Goal: Task Accomplishment & Management: Manage account settings

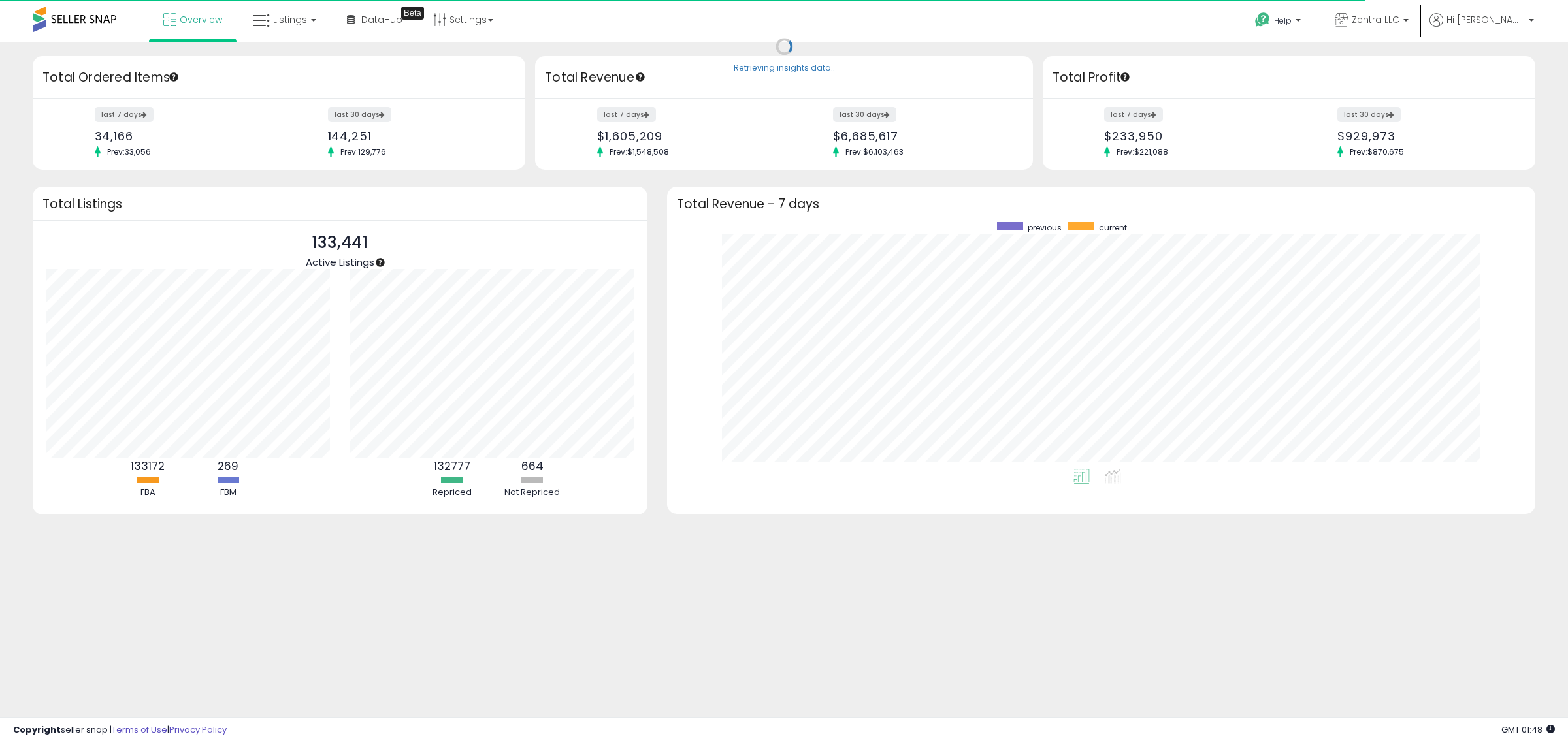
scroll to position [247, 843]
click at [302, 18] on span "Listings" at bounding box center [290, 19] width 34 height 13
click at [291, 66] on icon at bounding box center [294, 65] width 57 height 17
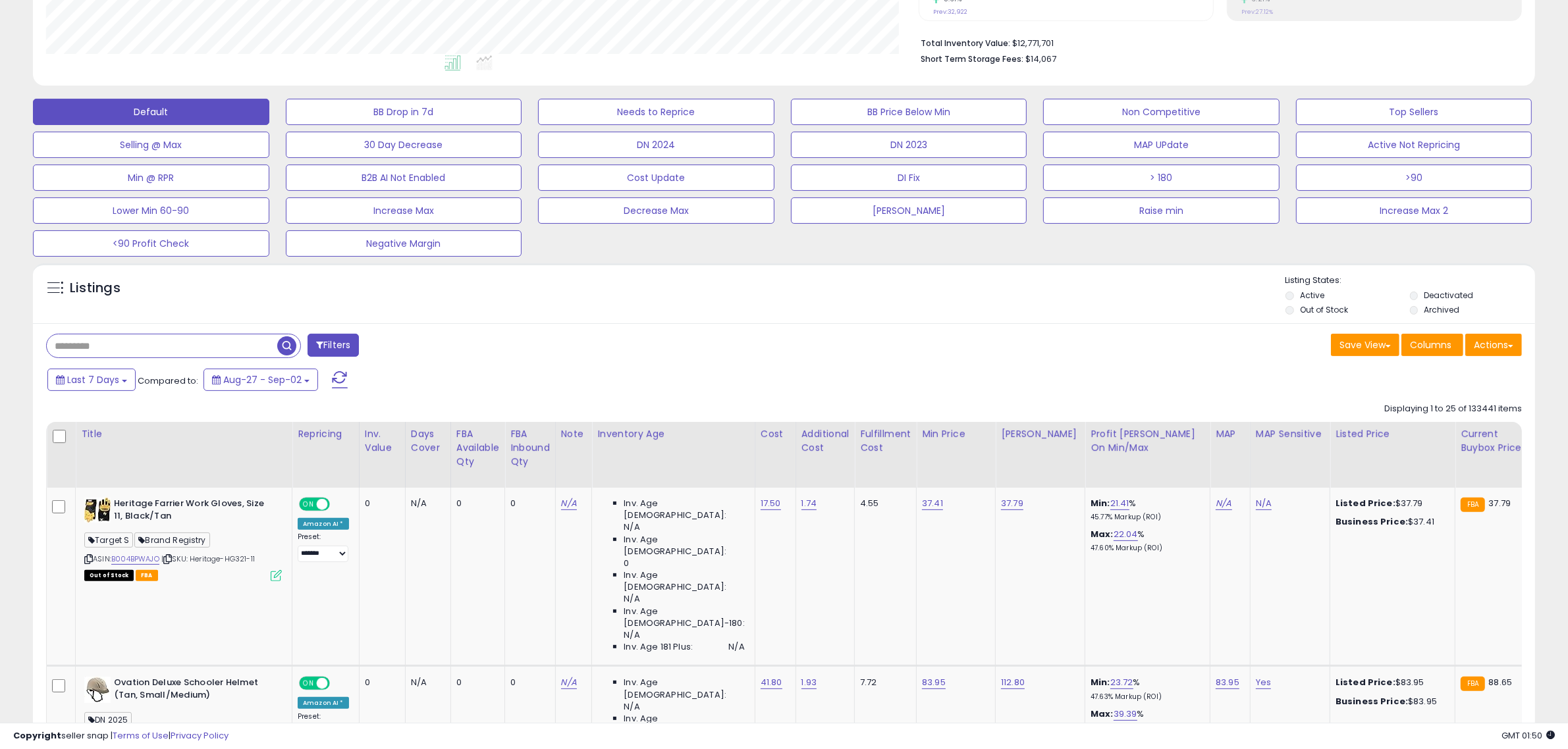
scroll to position [382, 0]
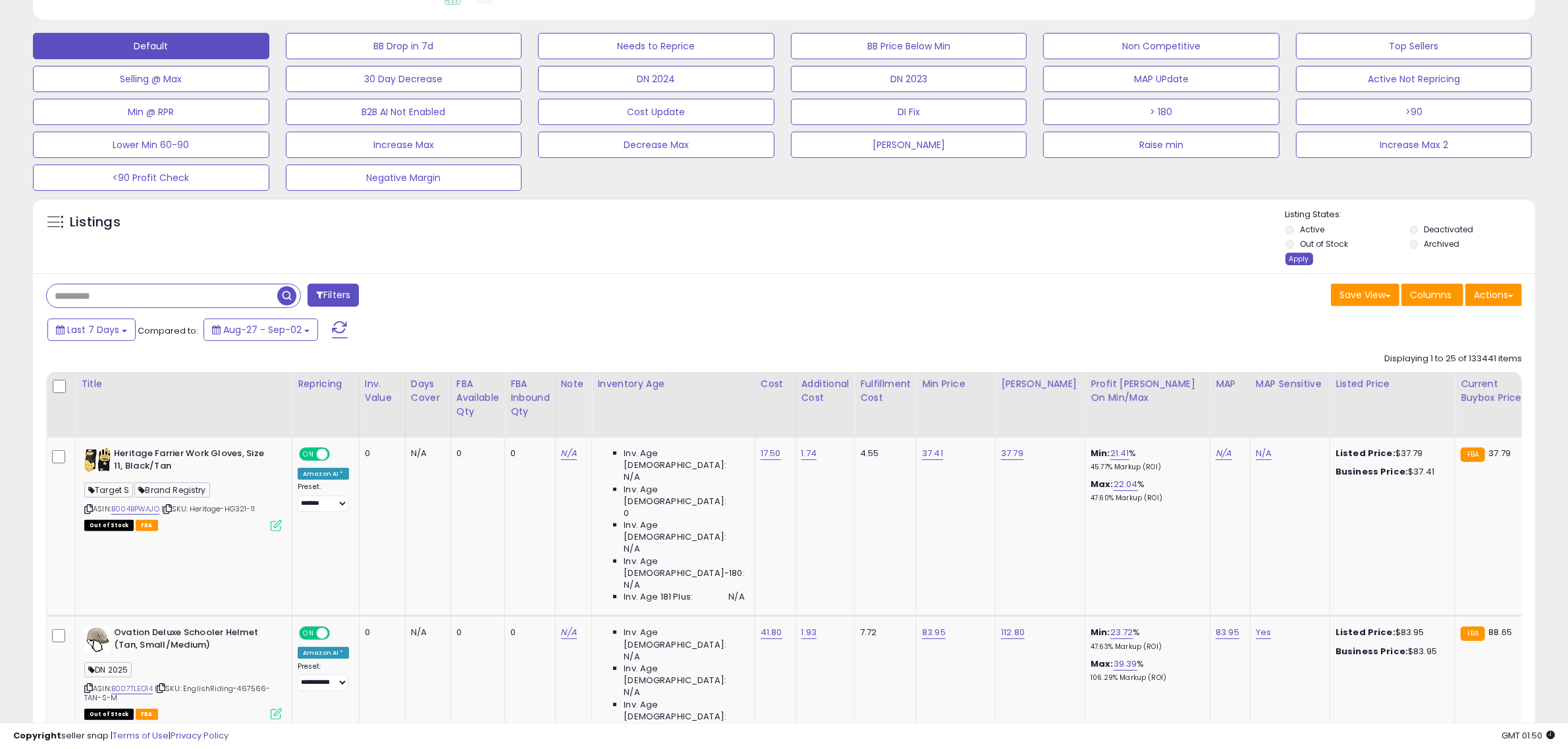
click at [1299, 255] on div "Apply" at bounding box center [1299, 259] width 28 height 13
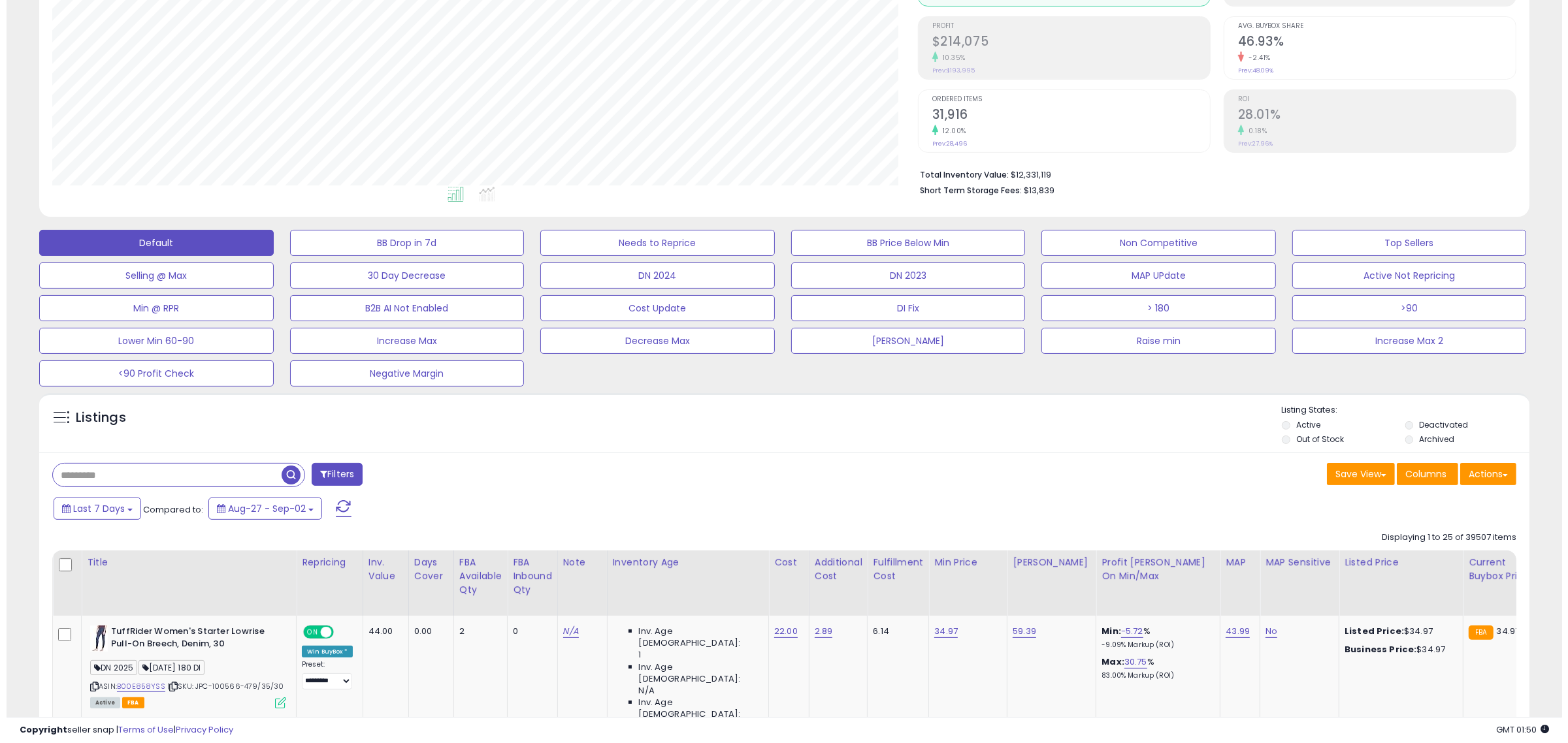
scroll to position [268, 866]
click at [315, 472] on span at bounding box center [317, 474] width 7 height 9
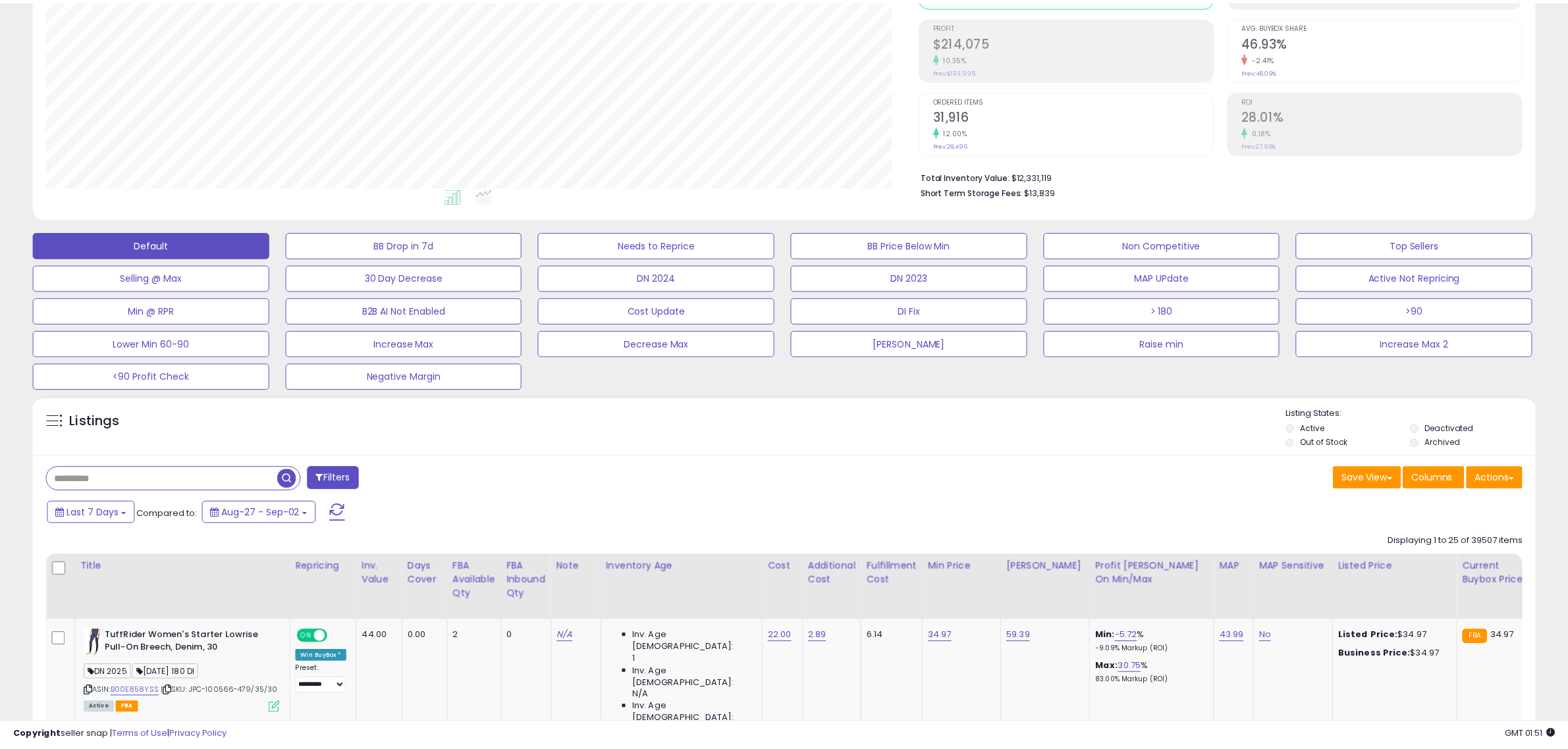
scroll to position [270, 879]
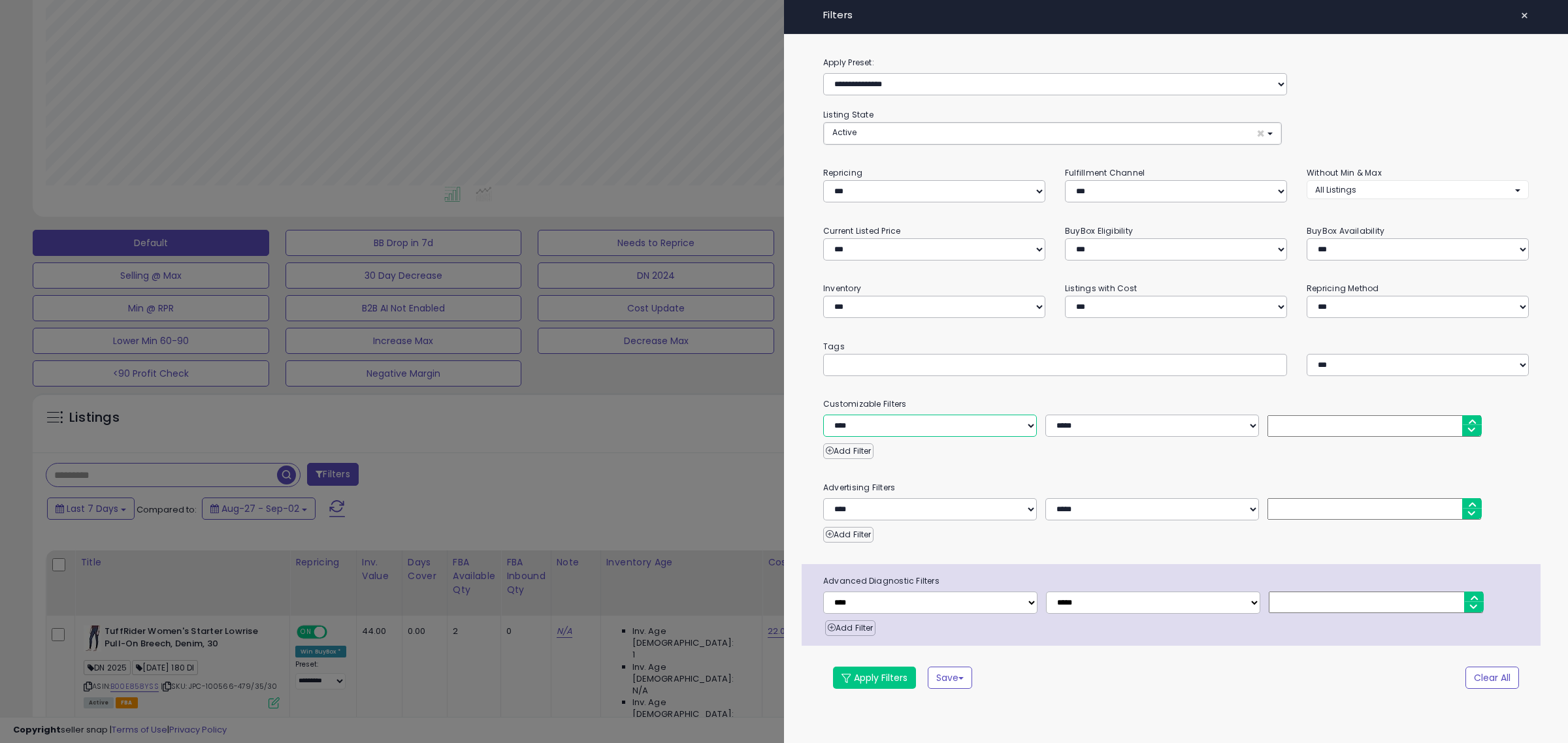
click at [998, 420] on select "**********" at bounding box center [930, 425] width 213 height 22
select select "**********"
click at [823, 415] on select "**********" at bounding box center [930, 425] width 213 height 22
click at [1234, 422] on select "**********" at bounding box center [1152, 425] width 213 height 22
select select "*"
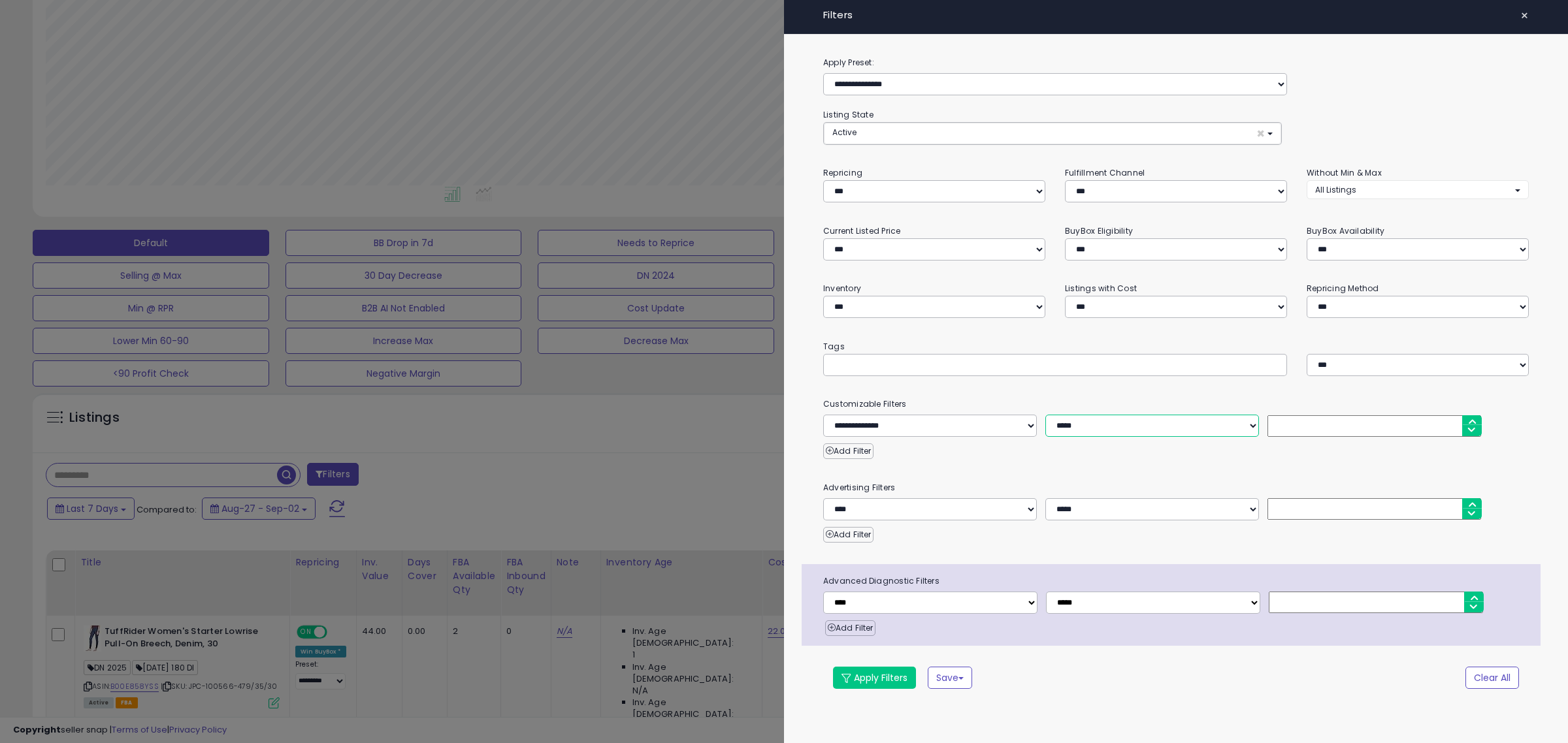
click at [1045, 415] on select "**********" at bounding box center [1152, 425] width 213 height 22
click at [1319, 423] on input "number" at bounding box center [1374, 426] width 213 height 22
type input "*"
click at [899, 686] on button "Apply Filters" at bounding box center [874, 677] width 83 height 22
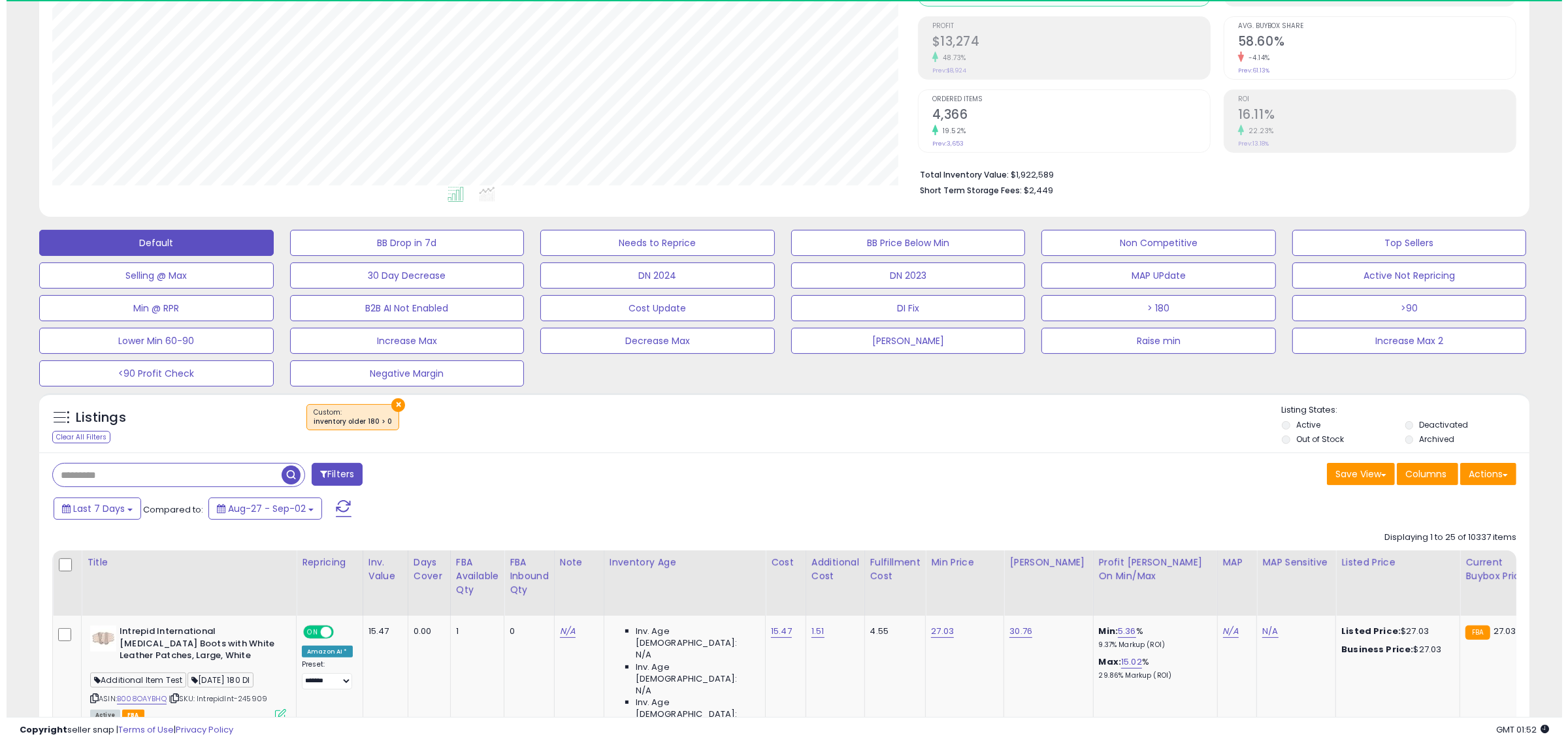
scroll to position [268, 866]
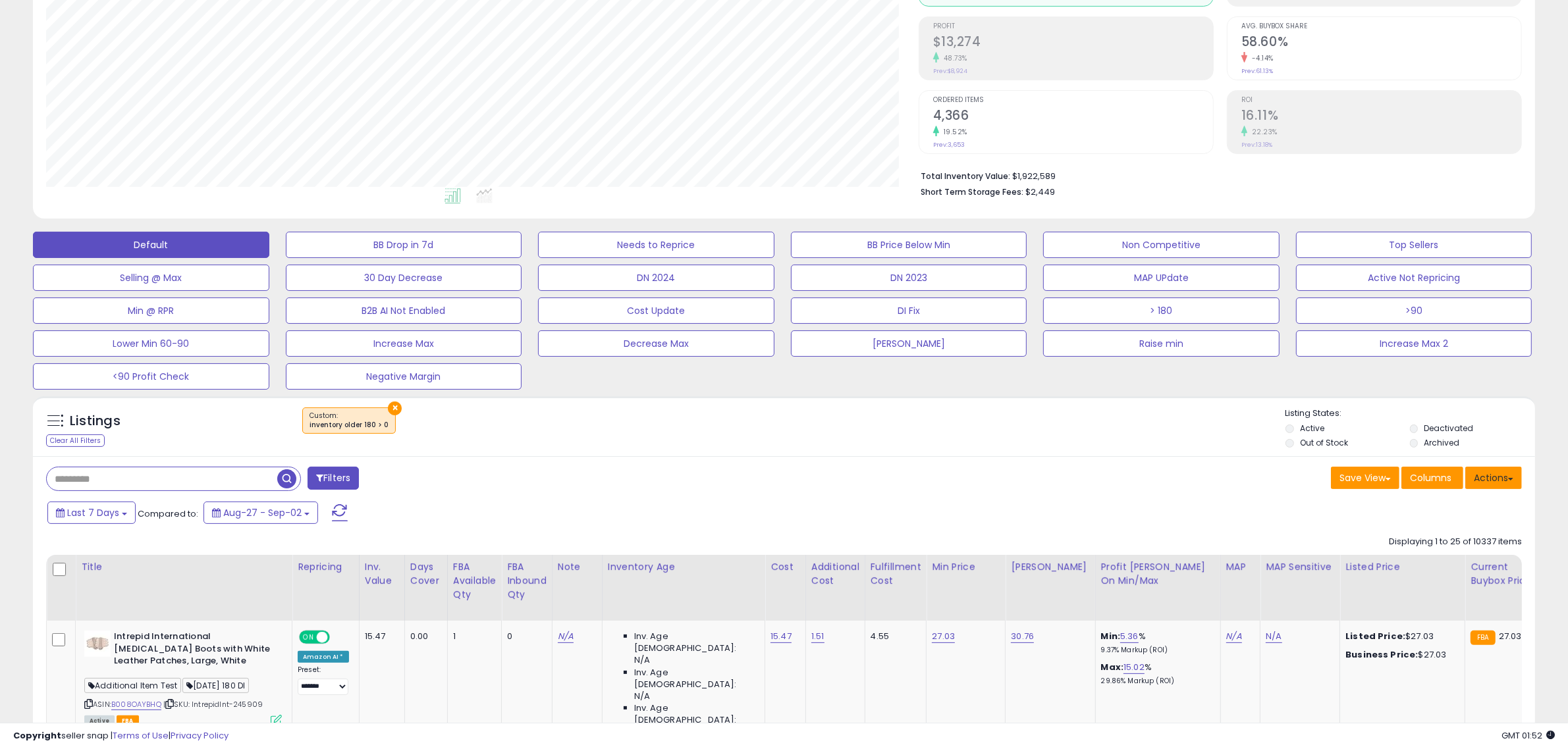
click at [1492, 483] on button "Actions" at bounding box center [1493, 478] width 57 height 22
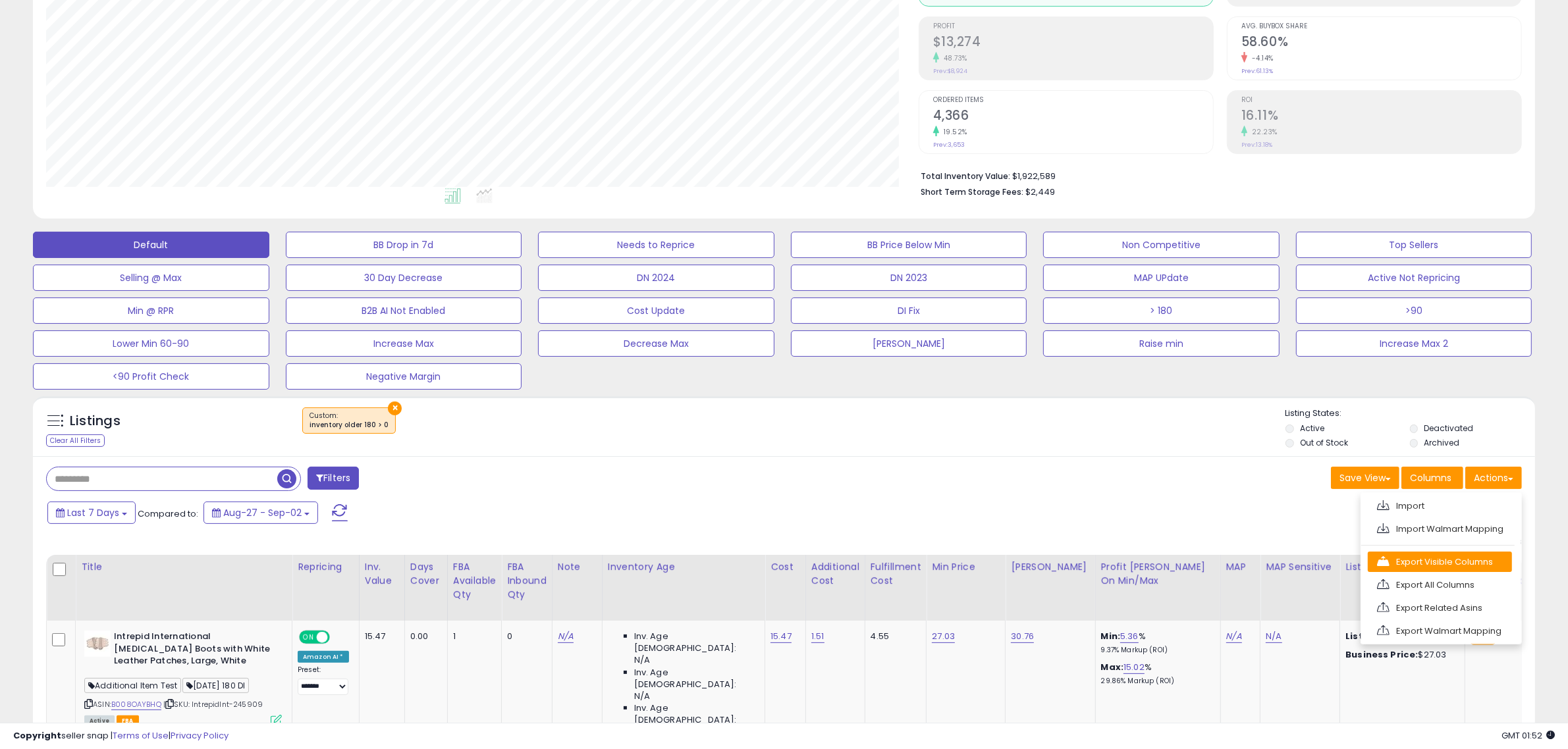
click at [1423, 565] on link "Export Visible Columns" at bounding box center [1439, 562] width 144 height 21
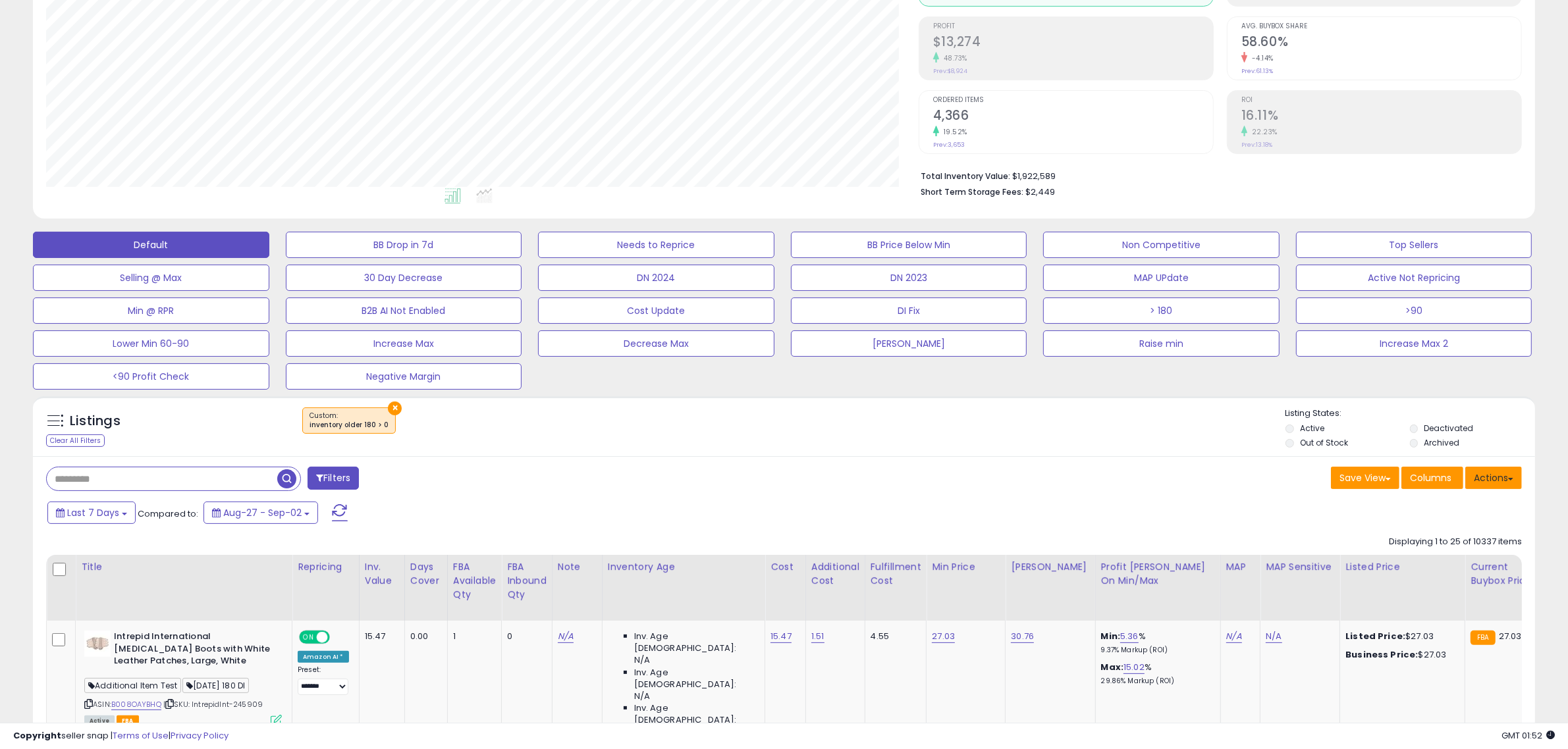
click at [1498, 482] on button "Actions" at bounding box center [1493, 478] width 57 height 22
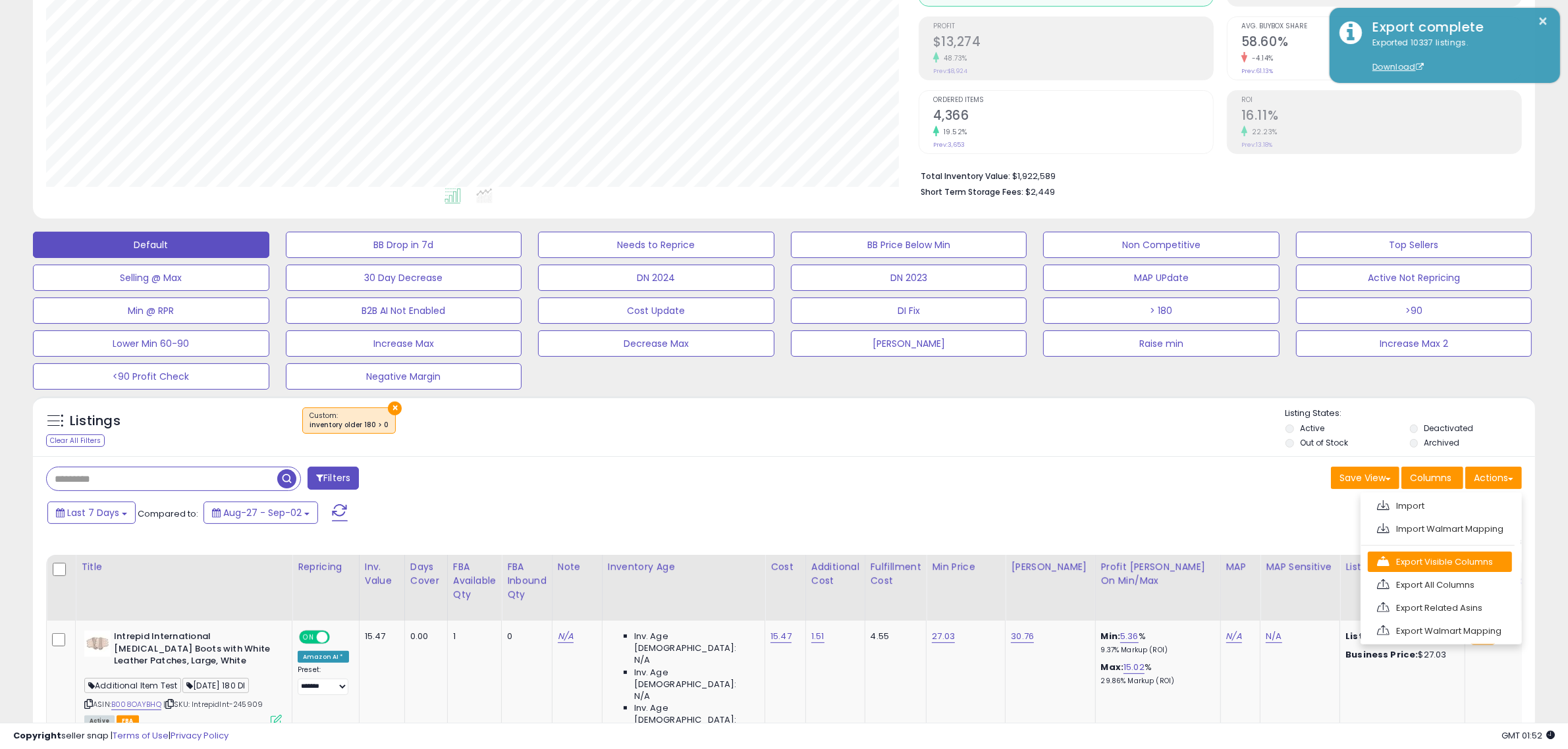
click at [1470, 557] on link "Export Visible Columns" at bounding box center [1439, 562] width 144 height 21
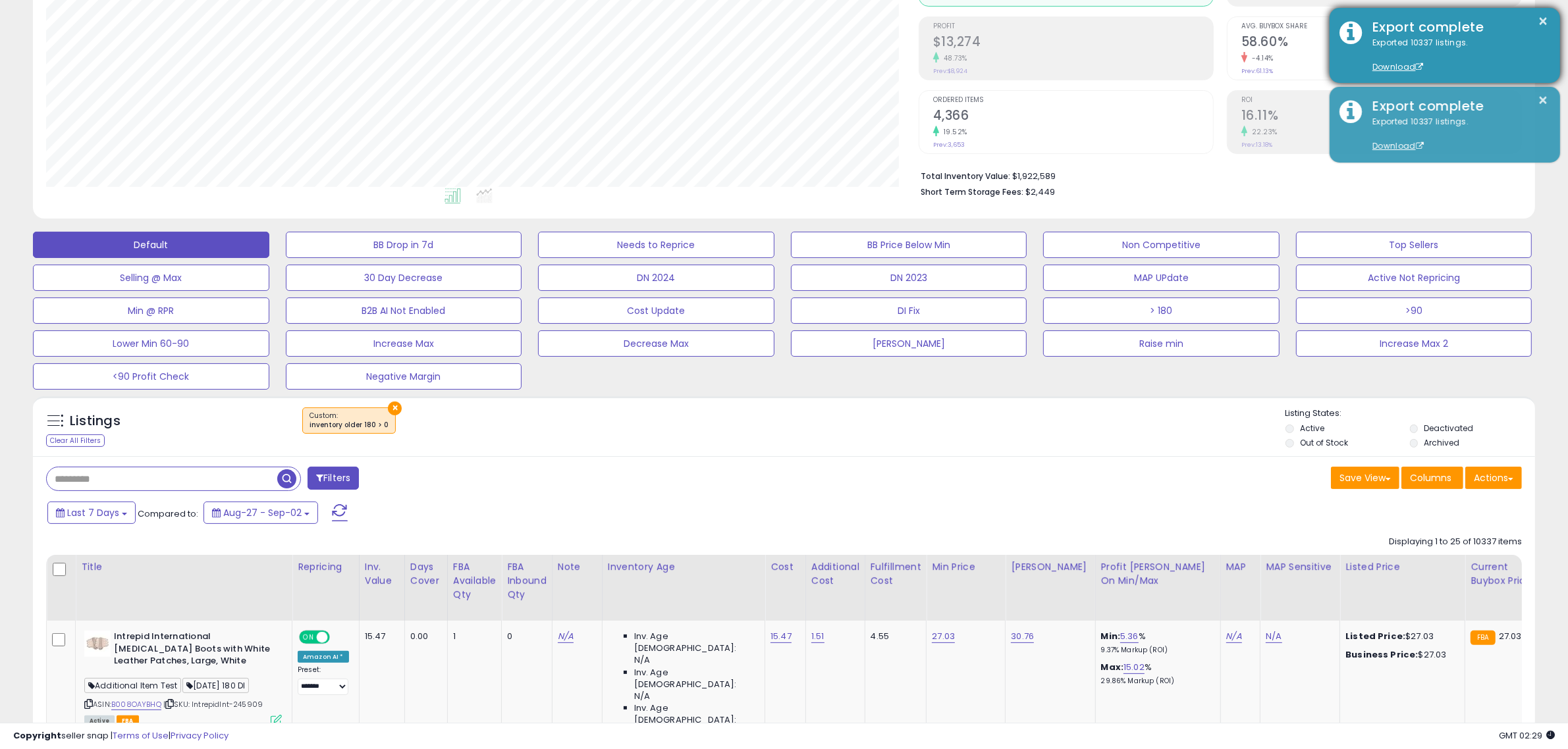
click at [1536, 19] on div "Export complete" at bounding box center [1456, 27] width 188 height 19
click at [1544, 21] on button "×" at bounding box center [1543, 21] width 11 height 16
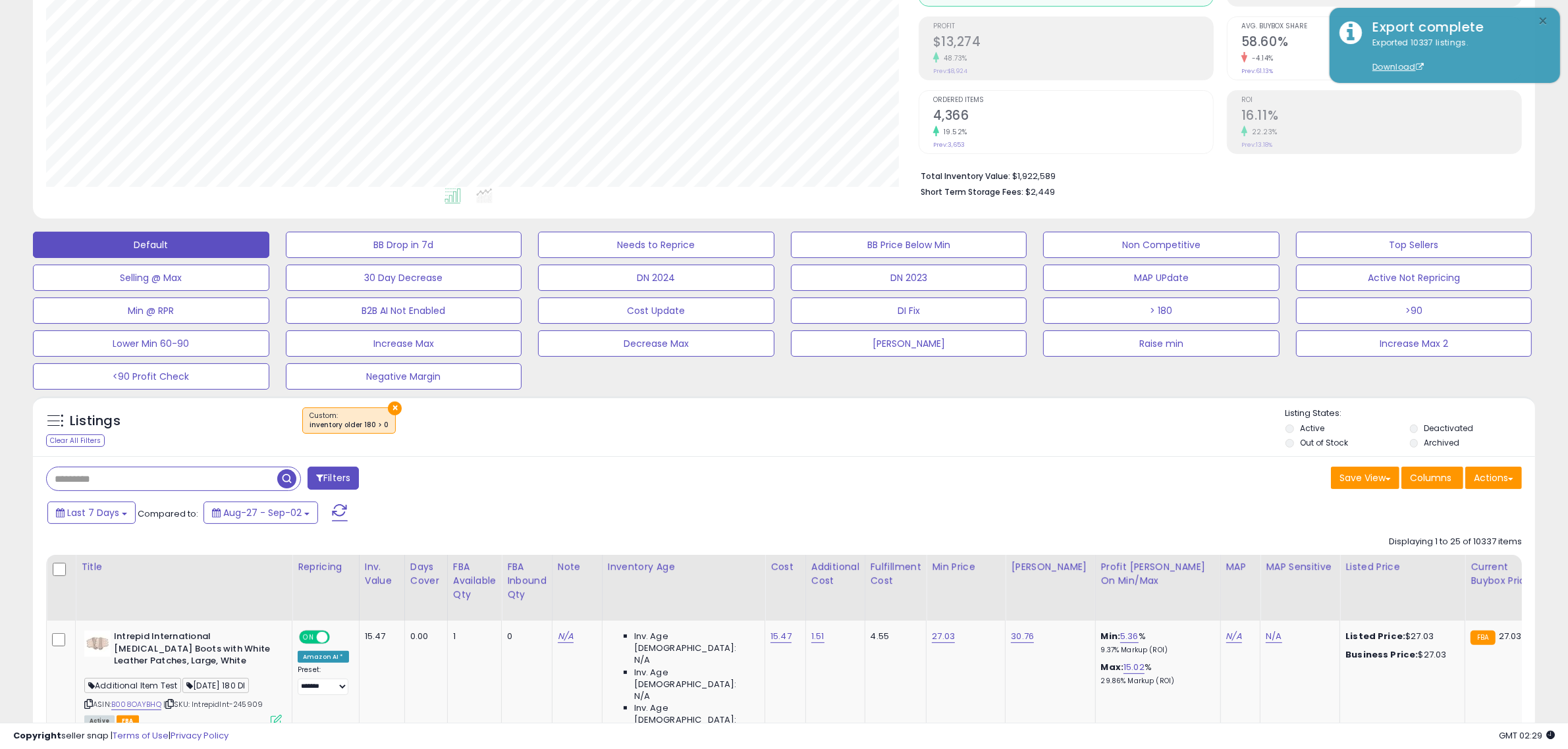
click at [1544, 21] on button "×" at bounding box center [1543, 21] width 11 height 16
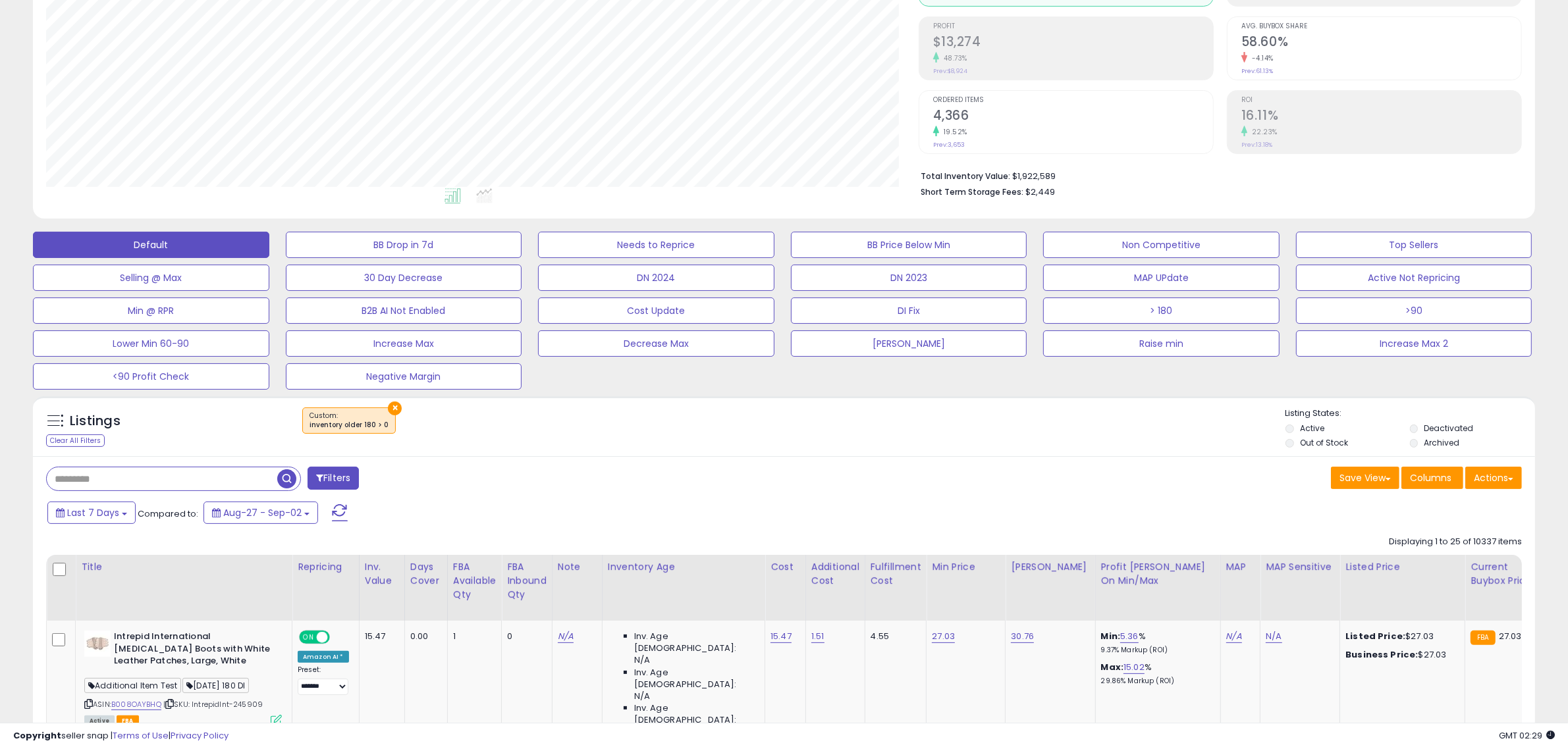
click at [390, 407] on button "×" at bounding box center [394, 408] width 14 height 14
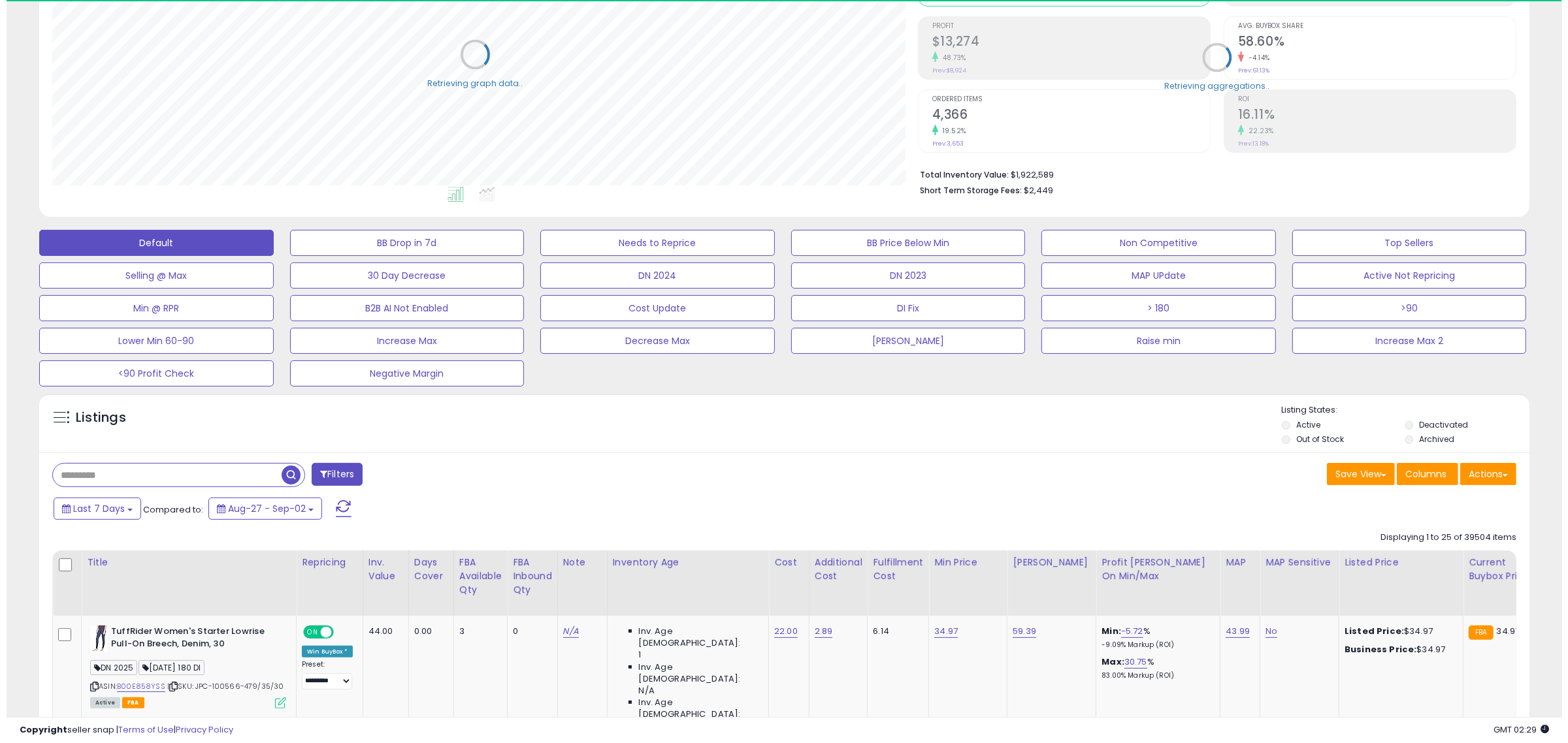
scroll to position [652773, 652499]
click at [240, 242] on button "Default" at bounding box center [150, 242] width 235 height 26
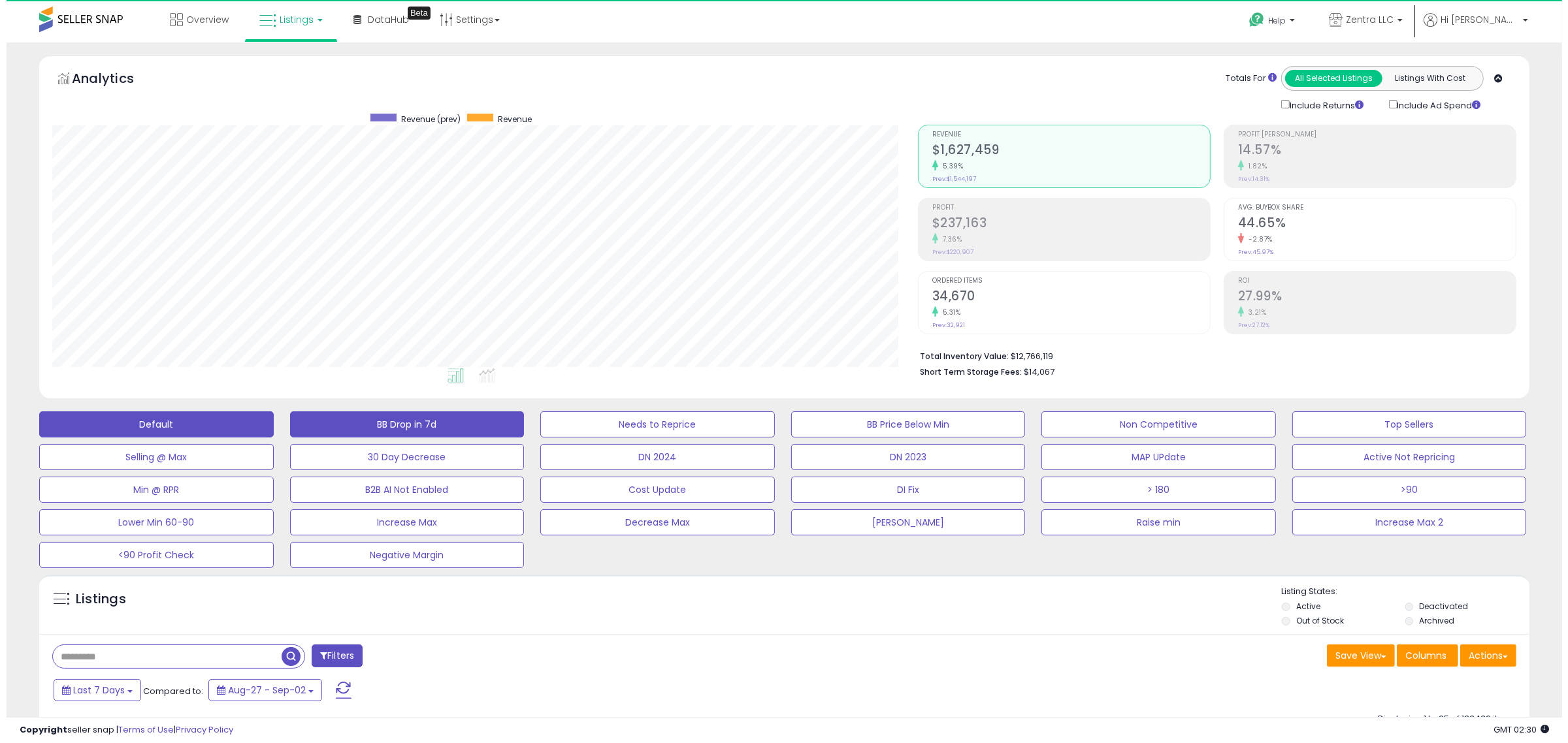
scroll to position [268, 866]
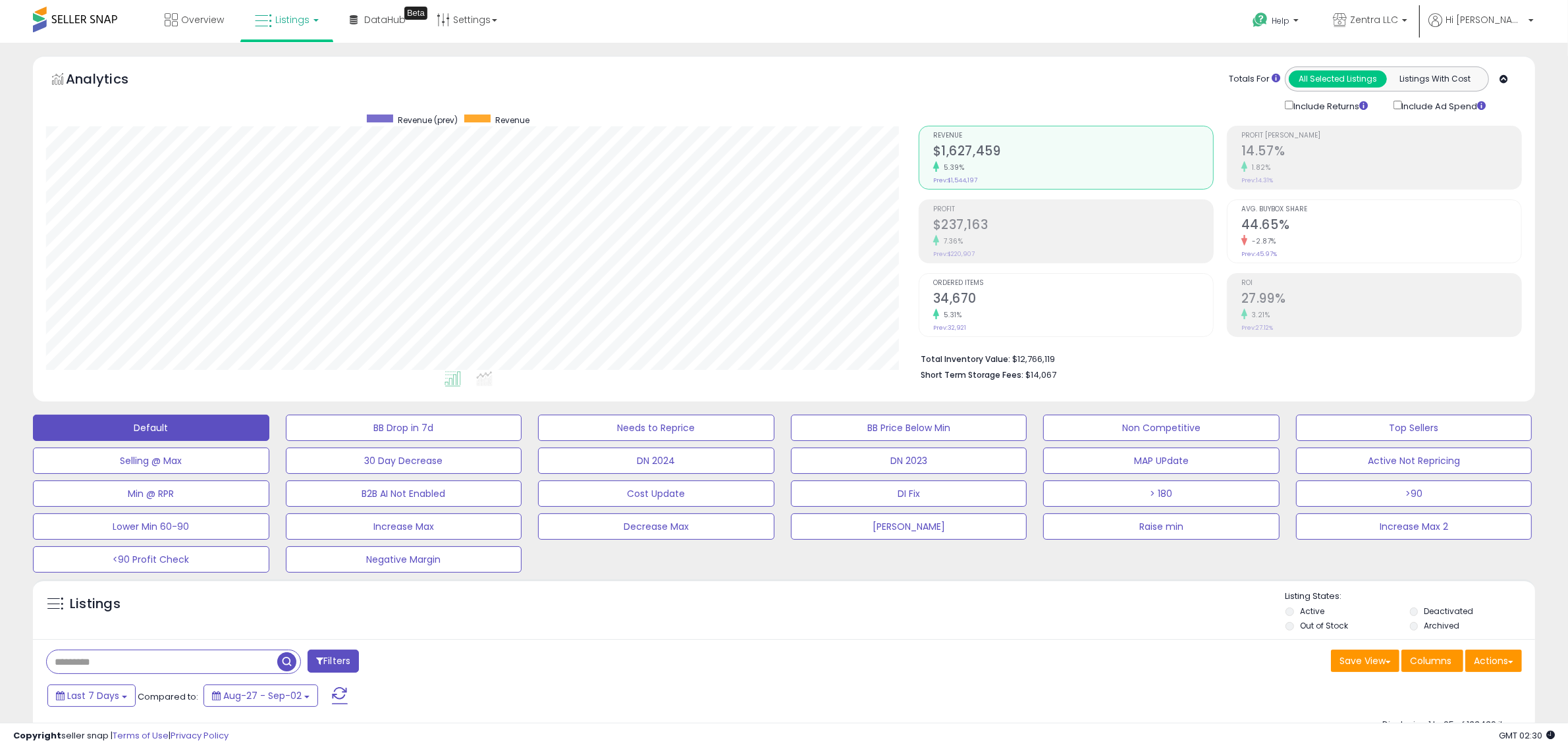
click at [221, 674] on div at bounding box center [174, 662] width 255 height 24
click at [212, 668] on input "text" at bounding box center [235, 662] width 376 height 23
type input "**********"
click at [429, 661] on span "button" at bounding box center [432, 661] width 19 height 19
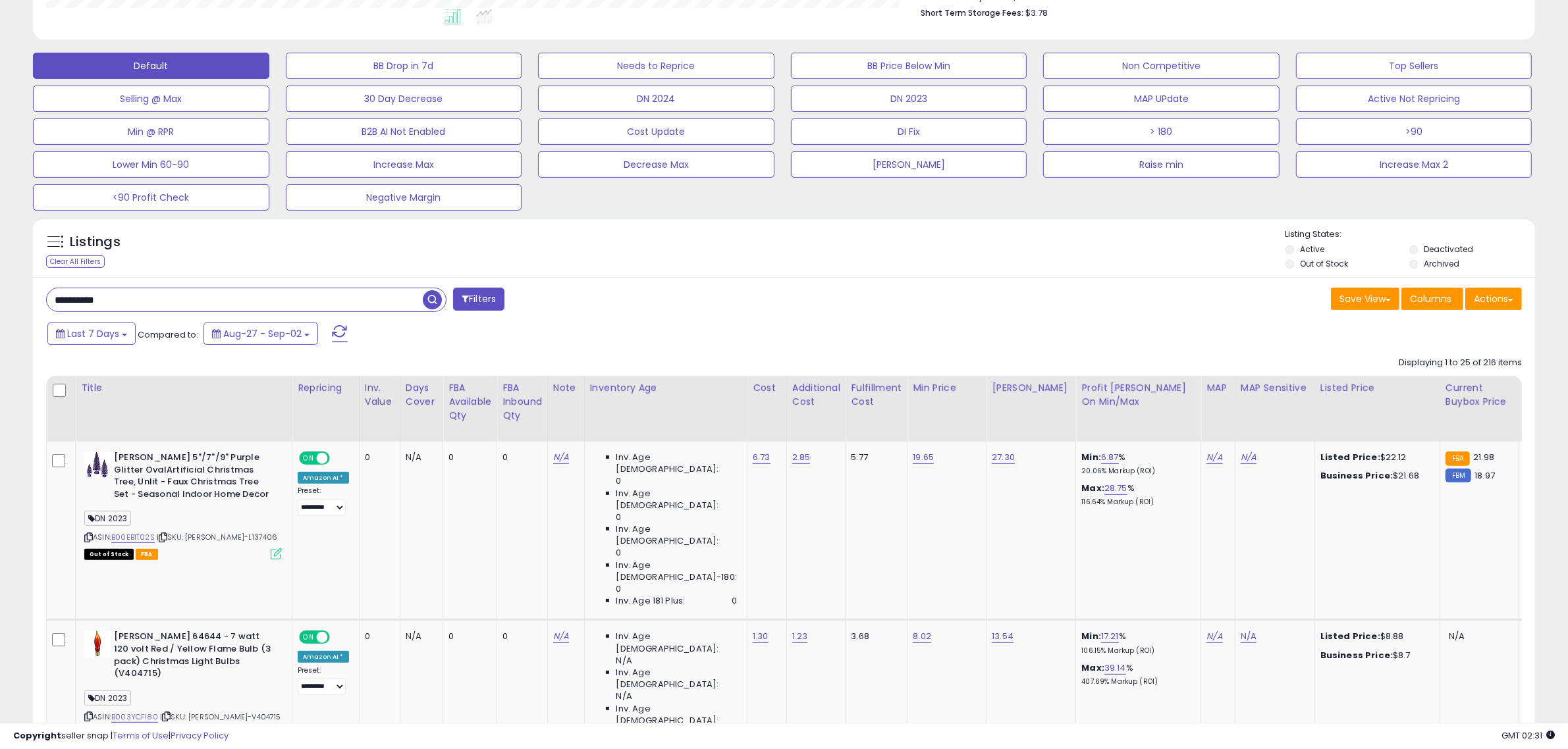
scroll to position [362, 0]
click at [1493, 292] on button "Actions" at bounding box center [1493, 298] width 57 height 22
click at [1420, 386] on link "Export Visible Columns" at bounding box center [1439, 382] width 144 height 21
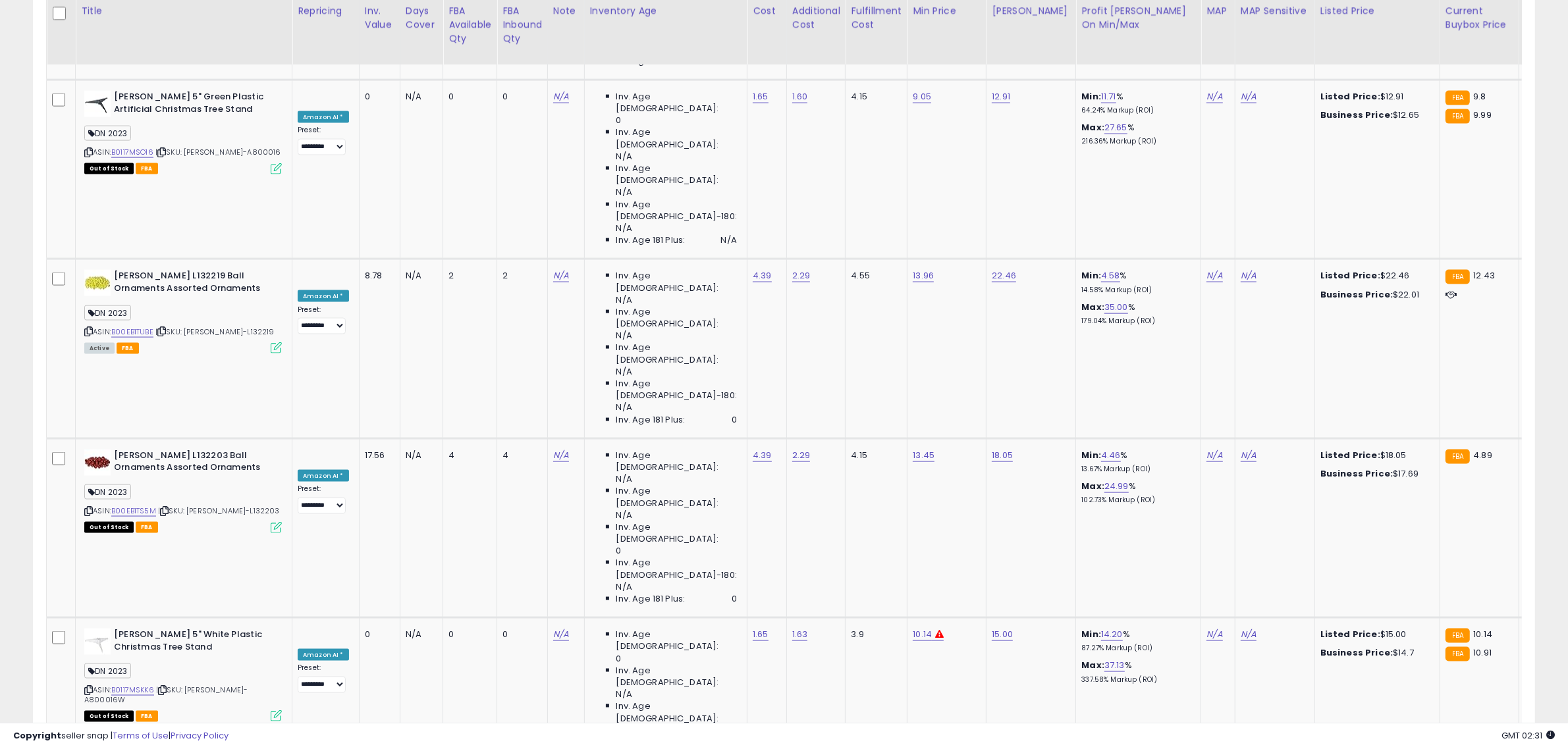
scroll to position [2337, 0]
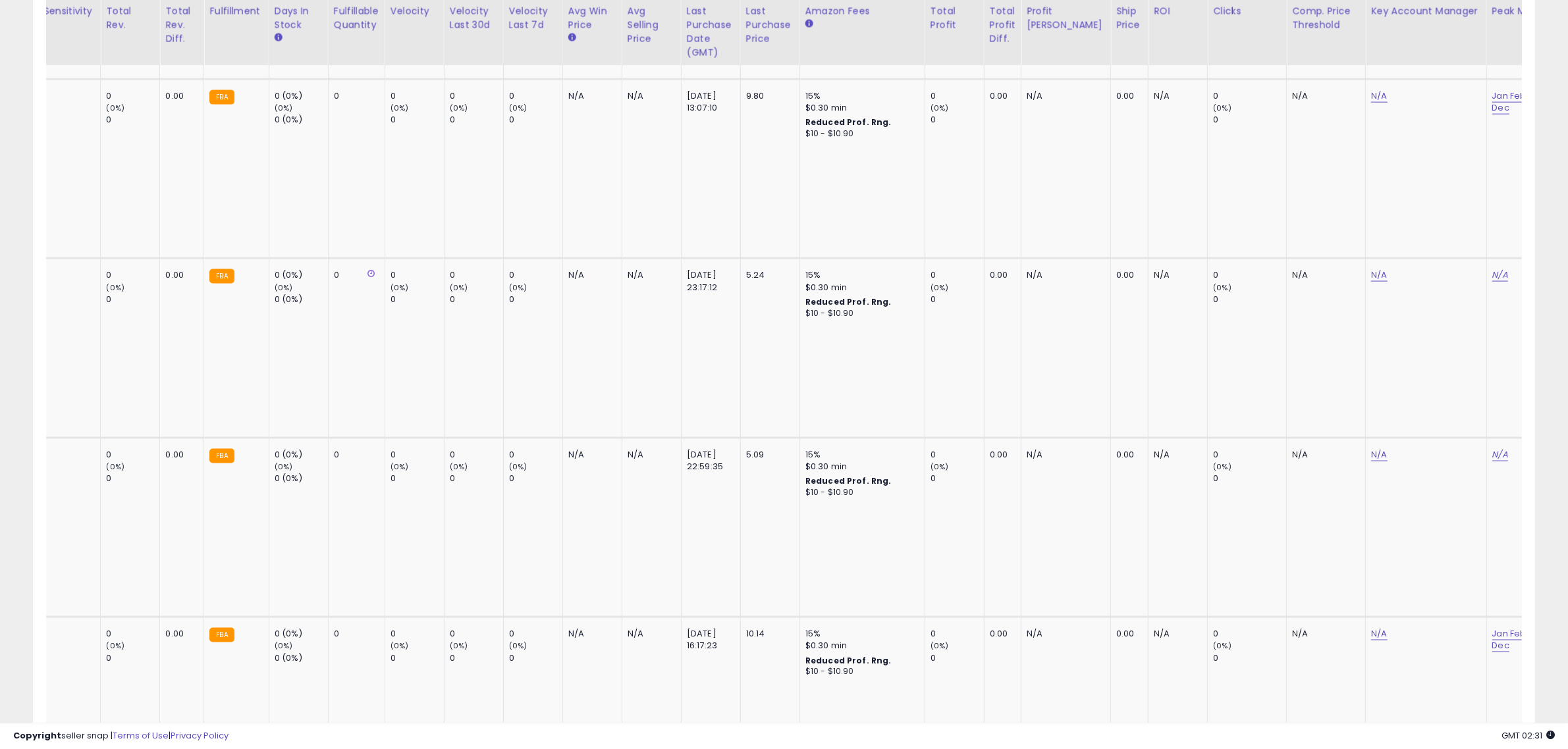
scroll to position [0, 1791]
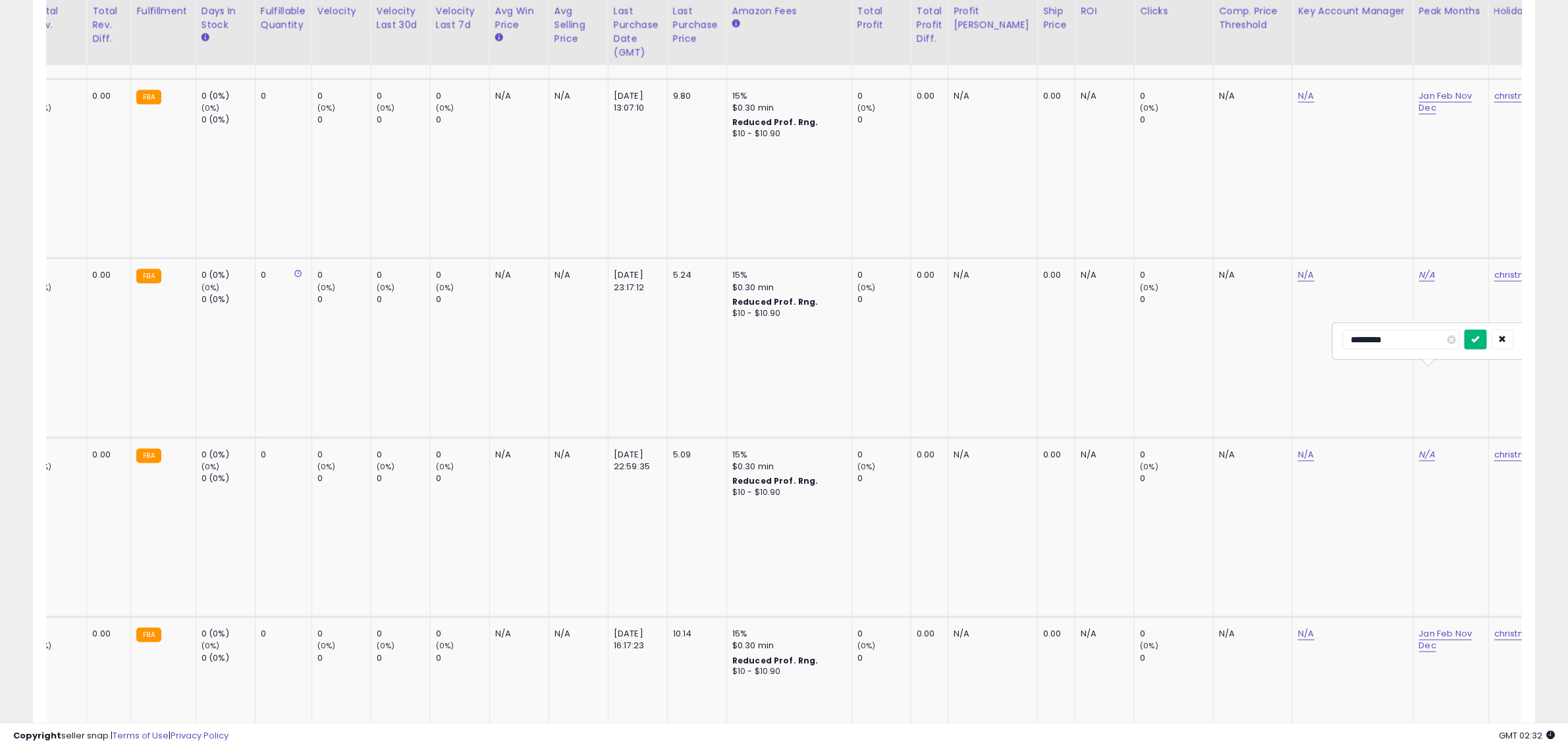
type input "*********"
click at [1487, 347] on button "submit" at bounding box center [1475, 340] width 22 height 20
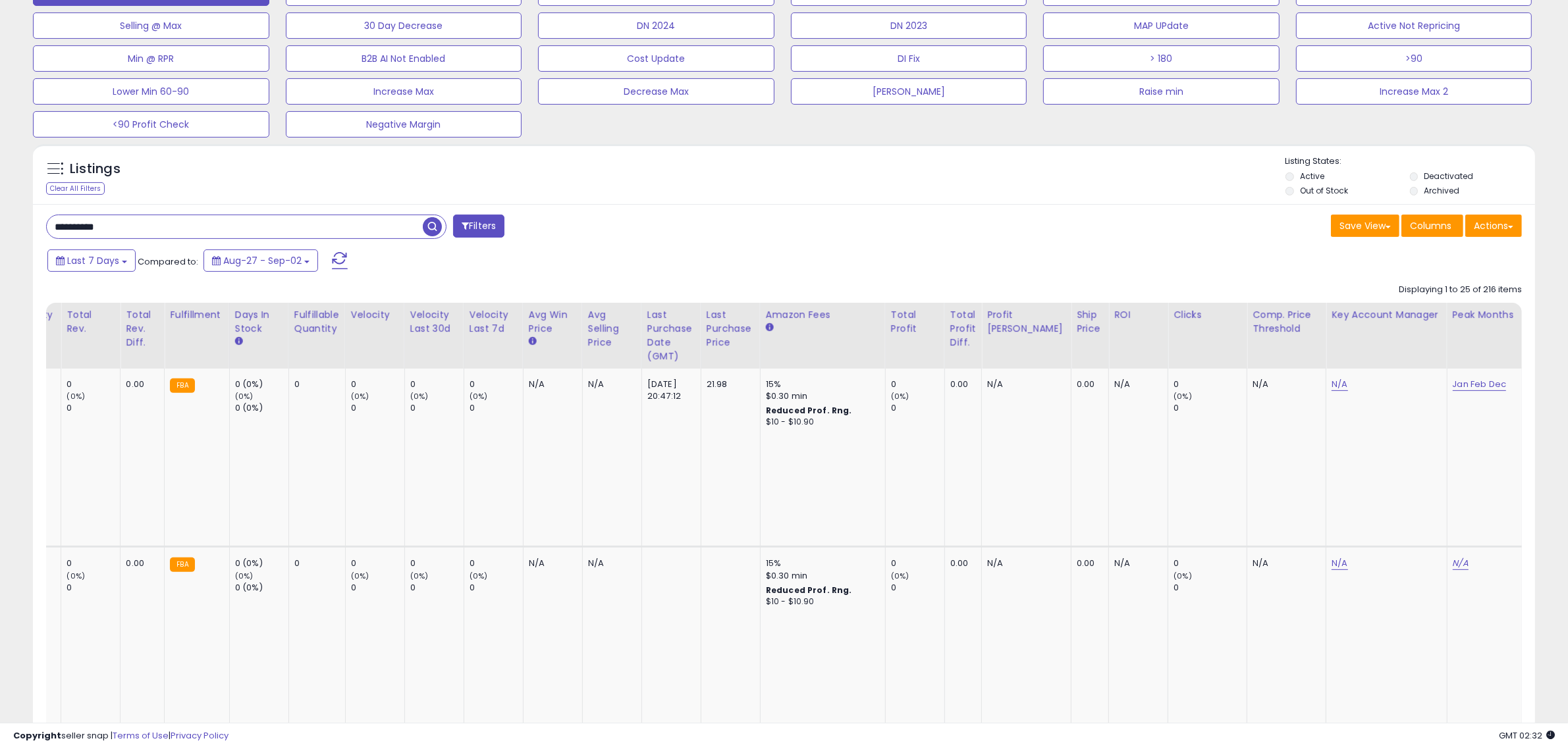
scroll to position [570, 0]
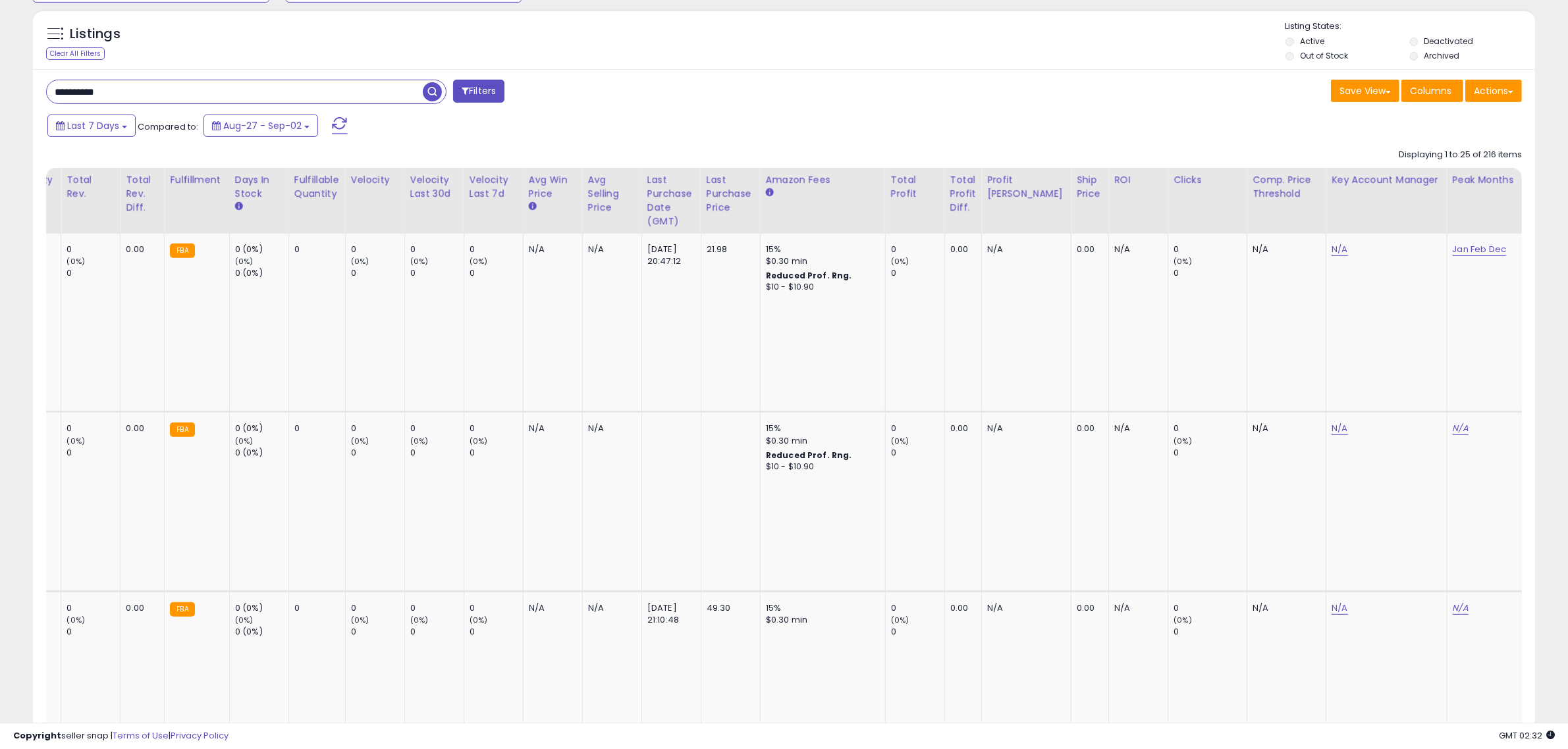
click at [1527, 179] on div "Holiday" at bounding box center [1551, 179] width 48 height 14
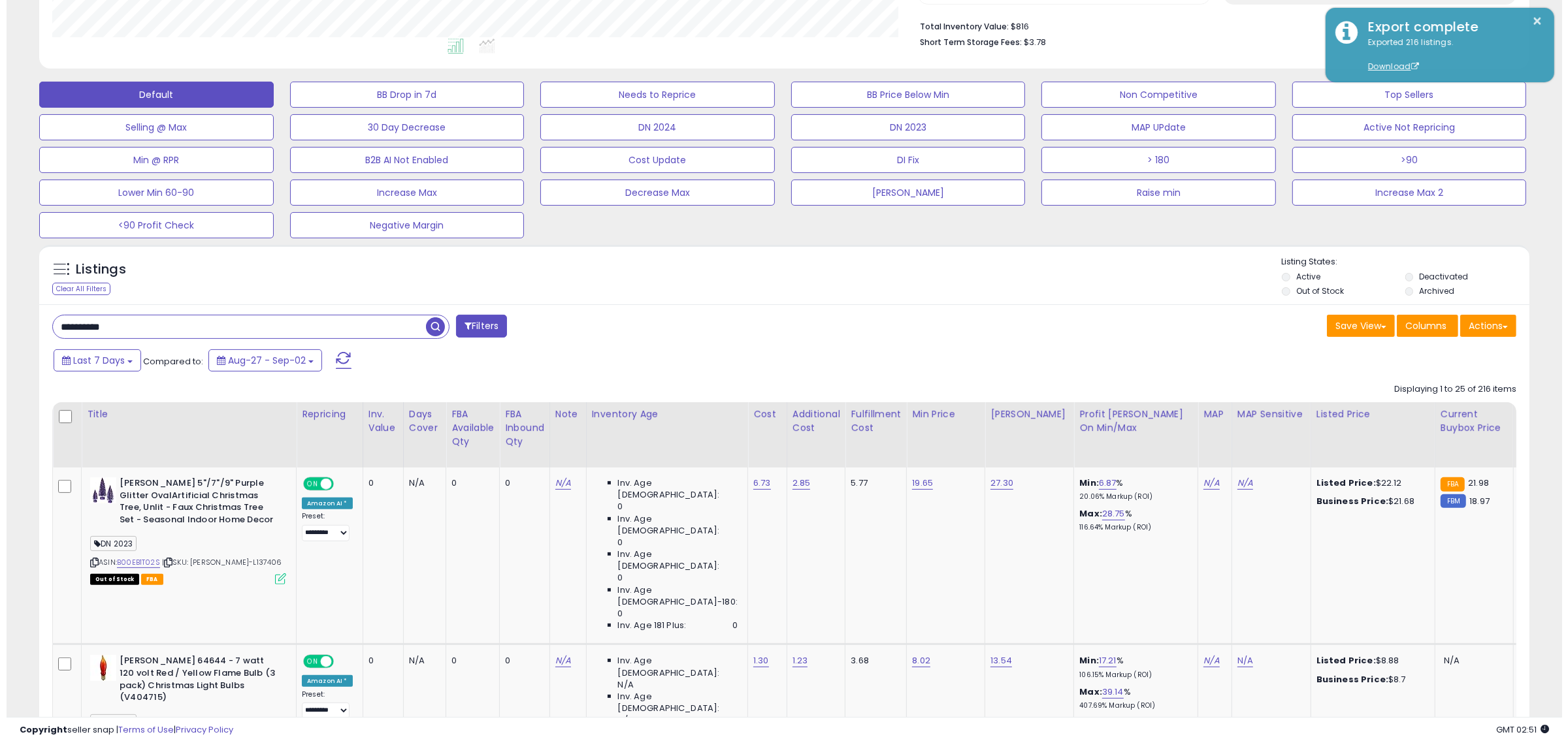
scroll to position [0, 0]
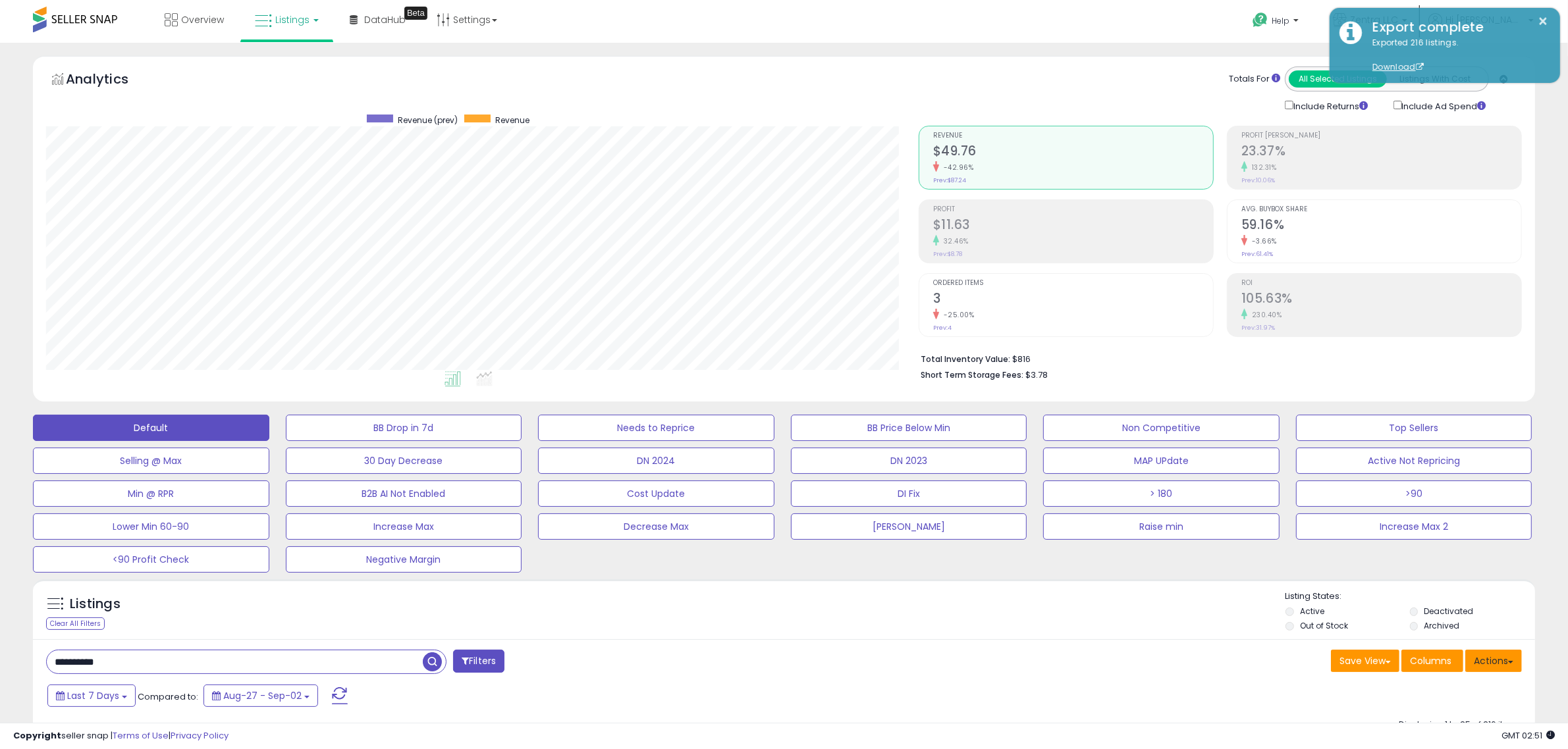
click at [1508, 661] on span at bounding box center [1510, 662] width 5 height 3
click at [1413, 695] on link "Import" at bounding box center [1439, 688] width 144 height 21
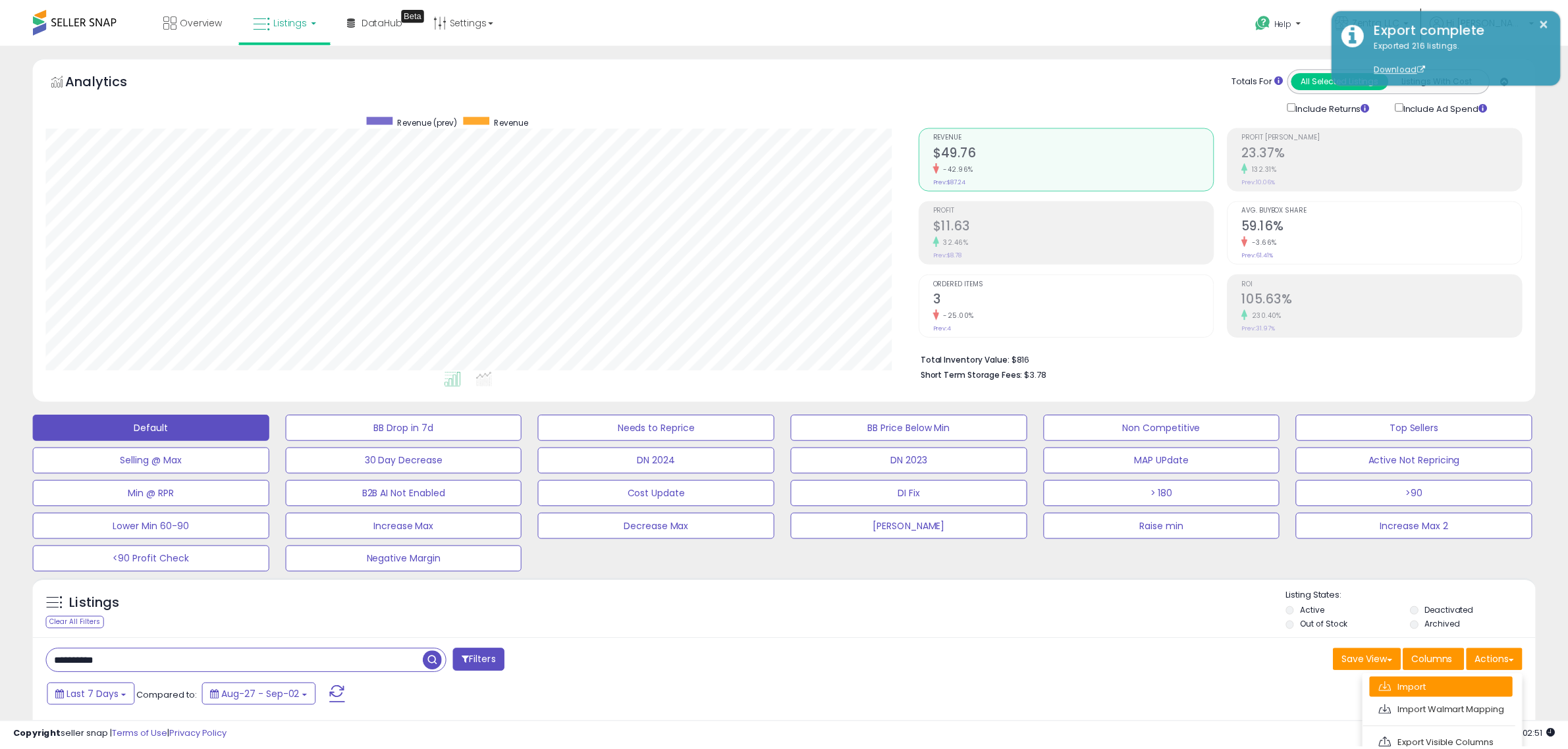
scroll to position [270, 879]
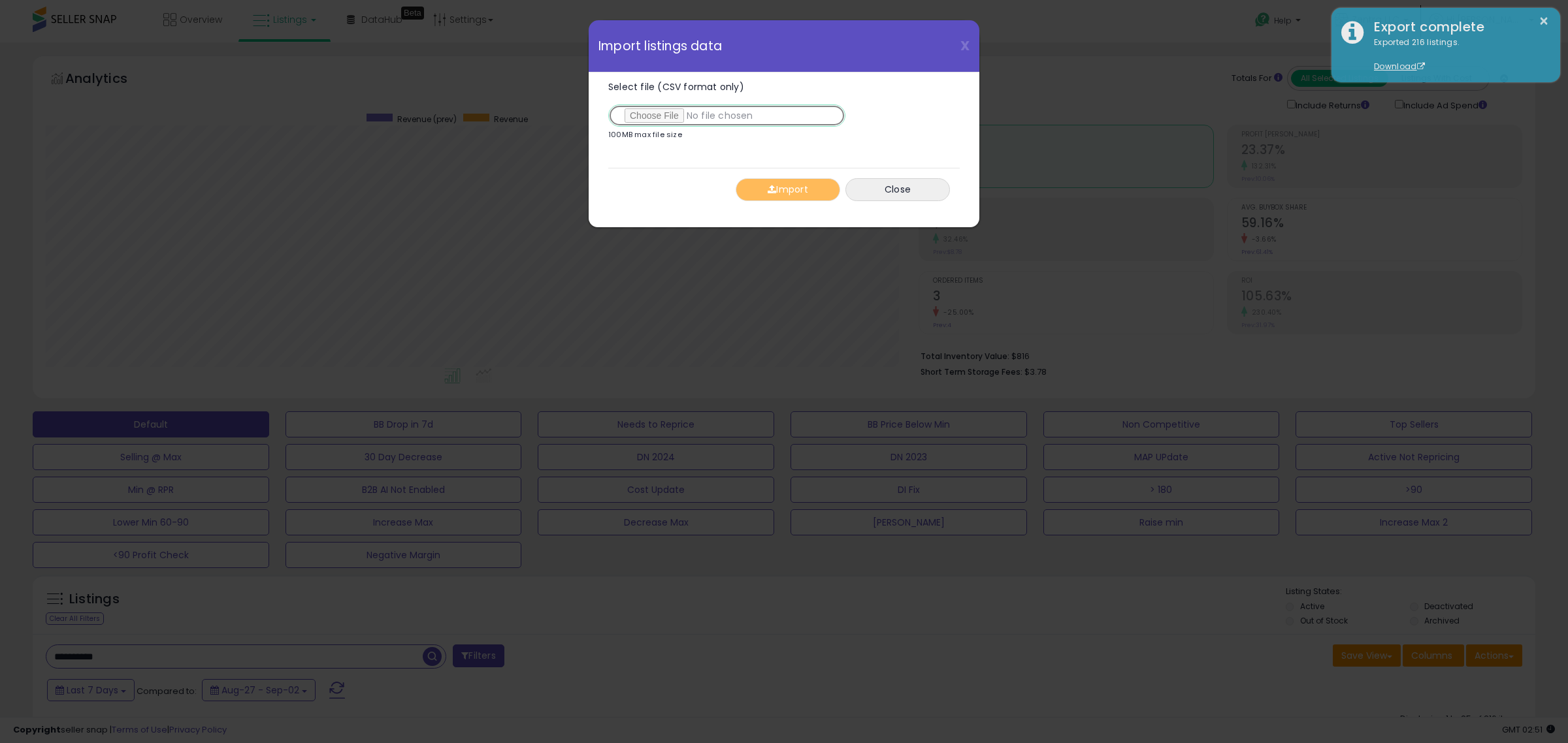
click at [658, 119] on input "Select file (CSV format only)" at bounding box center [727, 115] width 237 height 22
type input "**********"
click at [797, 196] on button "Import" at bounding box center [788, 189] width 105 height 23
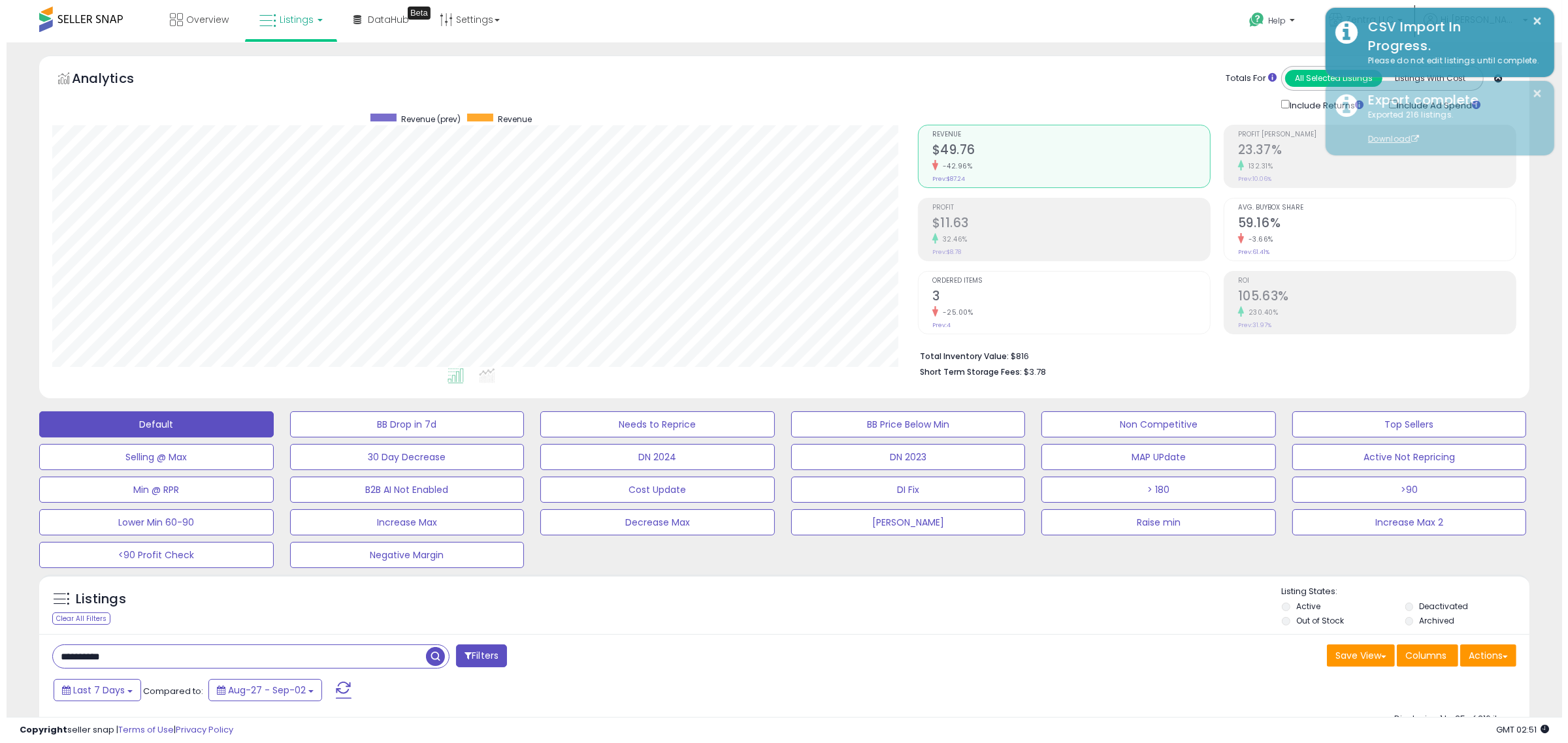
scroll to position [652773, 652499]
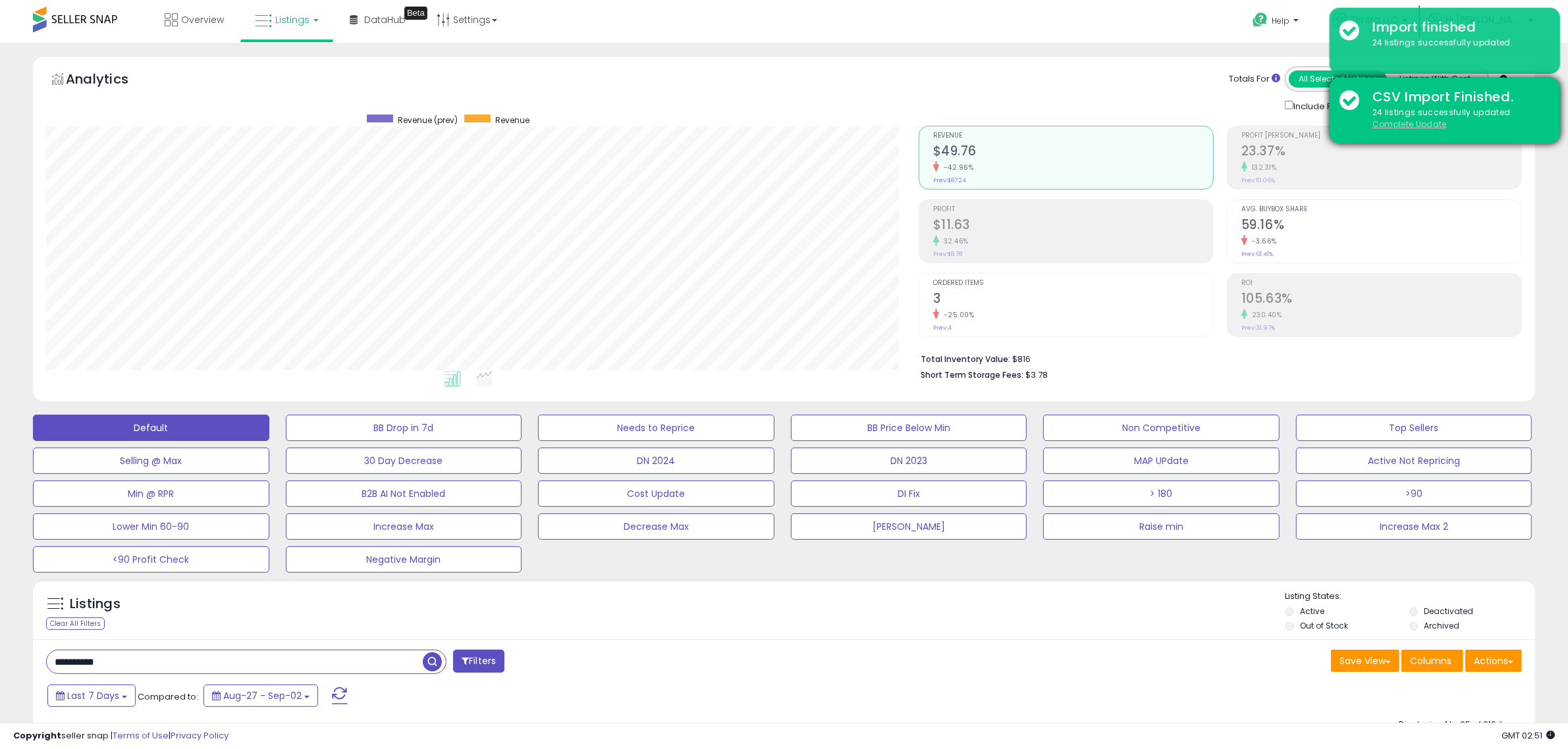
click at [1408, 122] on u "Complete Update" at bounding box center [1409, 124] width 74 height 11
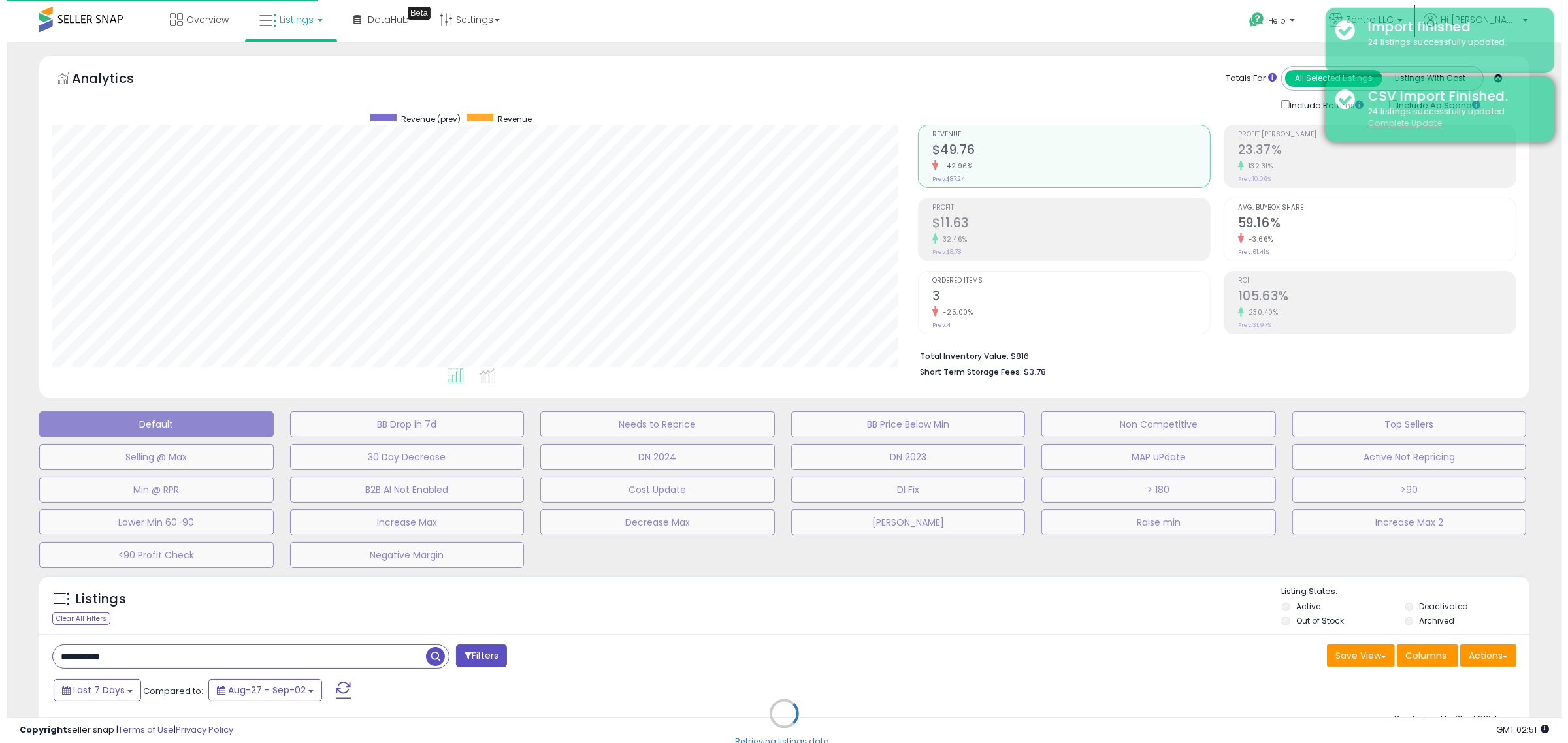
scroll to position [268, 872]
